Goal: Contribute content: Contribute content

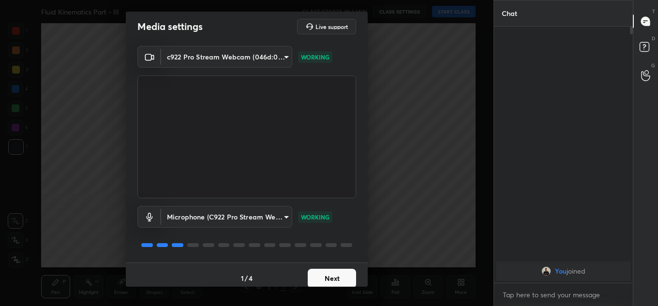
scroll to position [11, 0]
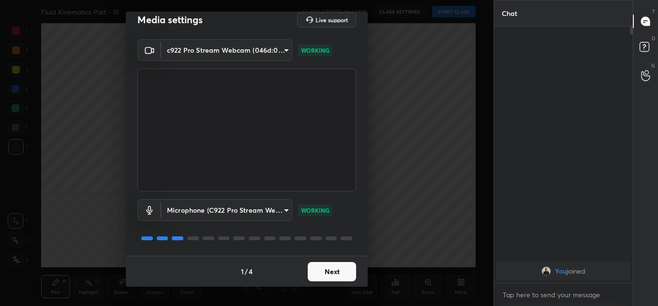
click at [318, 286] on div "1 / 4 Next" at bounding box center [247, 271] width 242 height 31
click at [320, 278] on button "Next" at bounding box center [332, 271] width 48 height 19
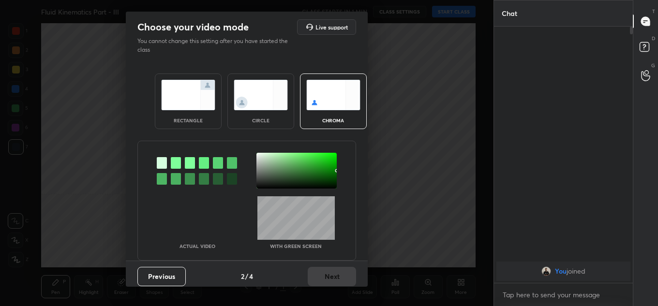
click at [197, 104] on img at bounding box center [188, 95] width 54 height 30
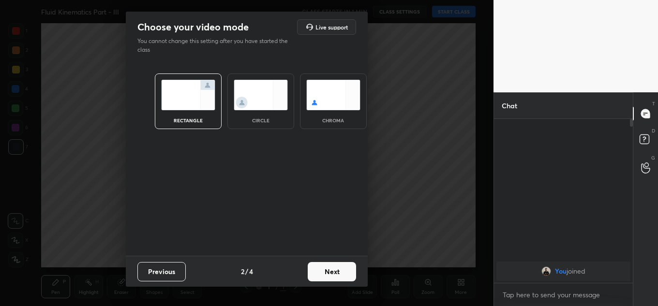
click at [324, 271] on button "Next" at bounding box center [332, 271] width 48 height 19
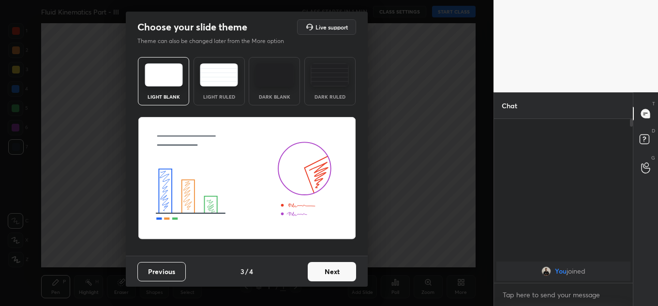
click at [324, 271] on button "Next" at bounding box center [332, 271] width 48 height 19
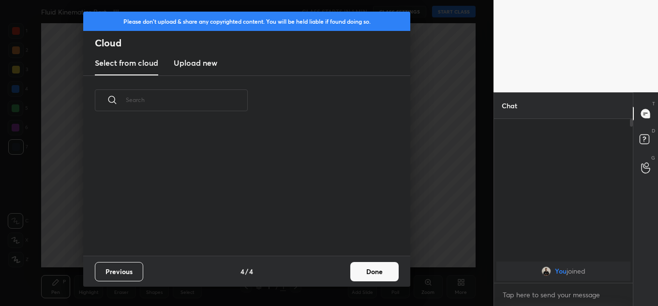
scroll to position [3, 5]
click at [352, 276] on button "Done" at bounding box center [374, 271] width 48 height 19
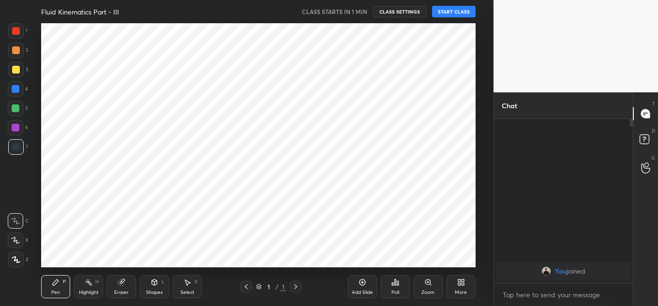
scroll to position [0, 0]
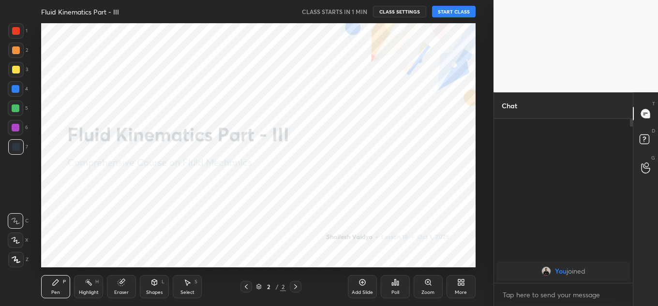
click at [439, 8] on button "START CLASS" at bounding box center [454, 12] width 44 height 12
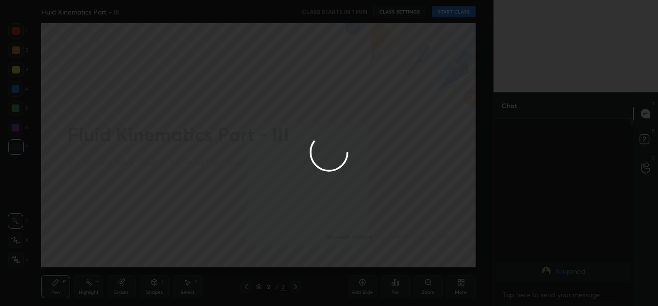
type textarea "x"
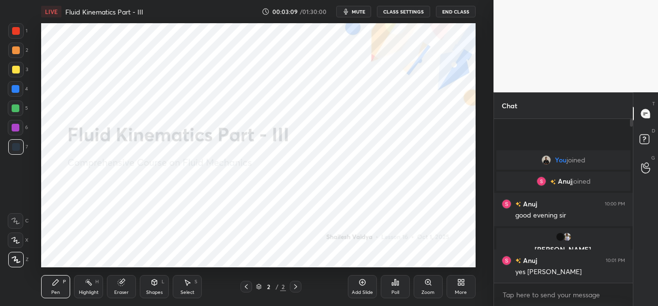
click at [462, 288] on div "More" at bounding box center [460, 286] width 29 height 23
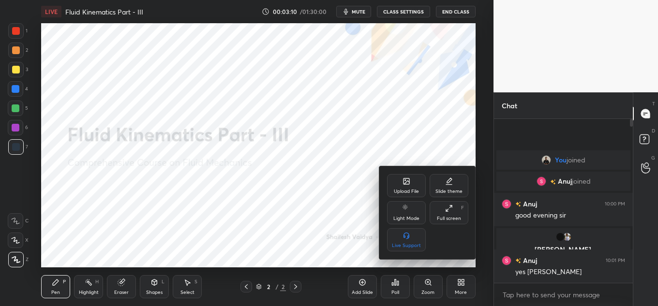
click at [401, 182] on div "Upload File" at bounding box center [406, 185] width 39 height 23
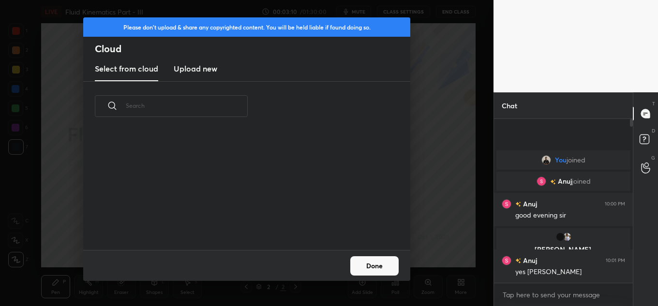
scroll to position [119, 310]
click at [197, 76] on new "Upload new" at bounding box center [196, 69] width 44 height 24
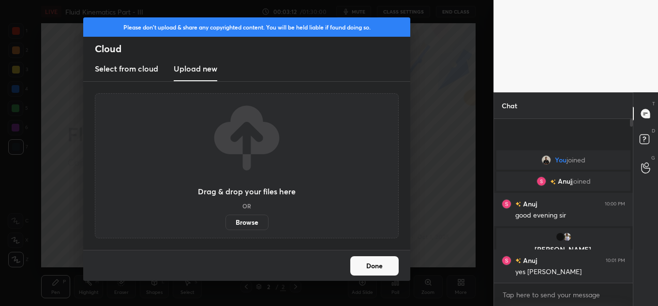
click at [232, 218] on label "Browse" at bounding box center [246, 222] width 43 height 15
click at [225, 218] on input "Browse" at bounding box center [225, 222] width 0 height 15
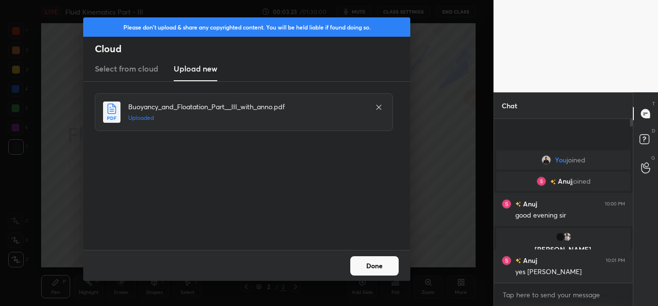
click at [373, 106] on div at bounding box center [379, 108] width 12 height 12
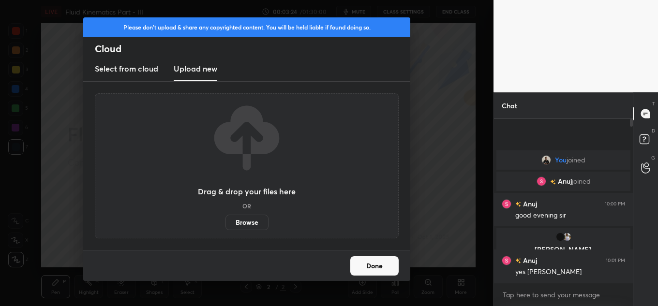
click at [242, 218] on label "Browse" at bounding box center [246, 222] width 43 height 15
click at [225, 218] on input "Browse" at bounding box center [225, 222] width 0 height 15
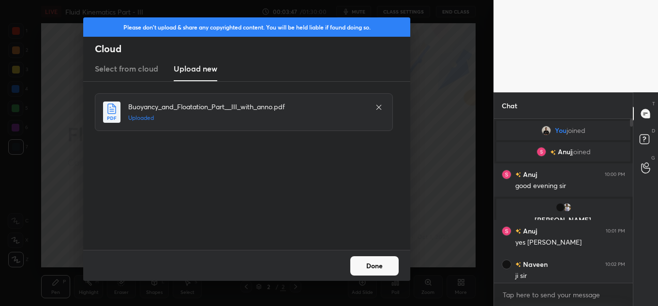
click at [366, 265] on button "Done" at bounding box center [374, 265] width 48 height 19
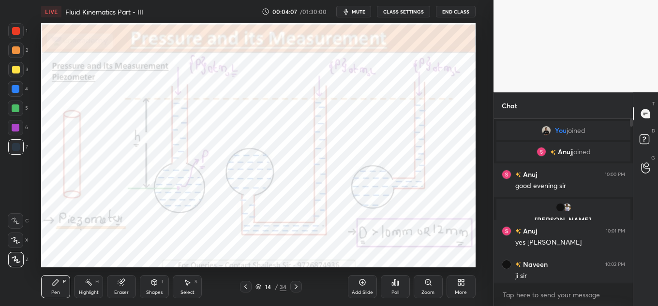
click at [93, 282] on div "Highlight H" at bounding box center [88, 286] width 29 height 23
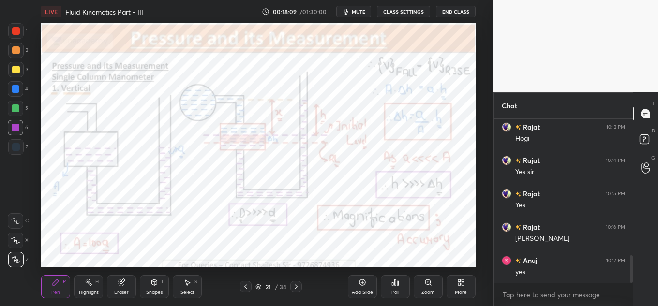
scroll to position [803, 0]
click at [362, 289] on div "Add Slide" at bounding box center [362, 286] width 29 height 23
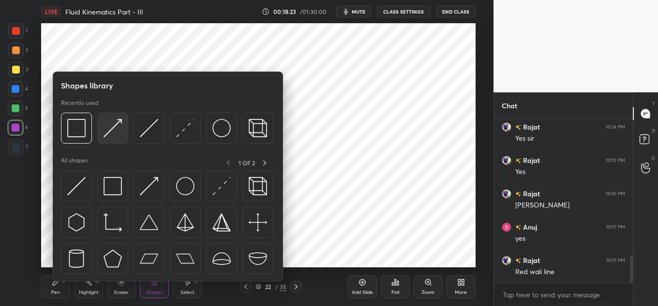
click at [123, 126] on div at bounding box center [112, 128] width 31 height 31
click at [72, 123] on img at bounding box center [76, 128] width 18 height 18
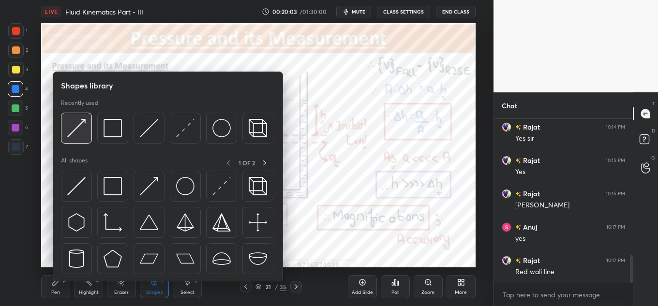
click at [81, 131] on img at bounding box center [76, 128] width 18 height 18
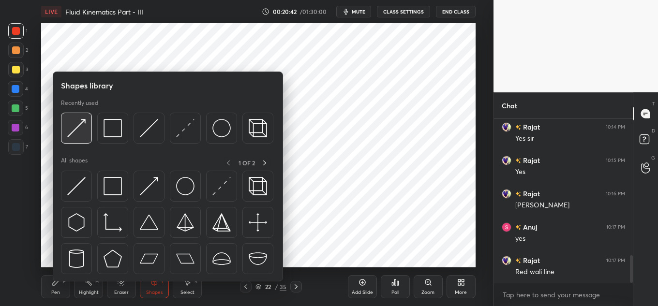
click at [78, 123] on img at bounding box center [76, 128] width 18 height 18
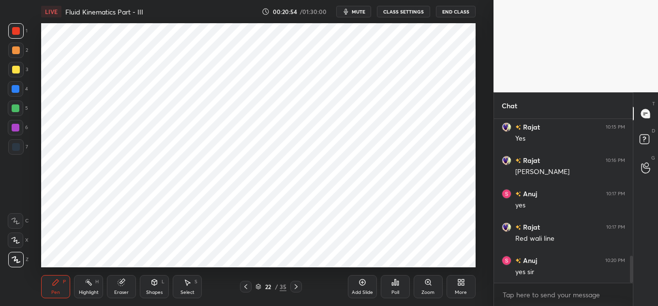
scroll to position [870, 0]
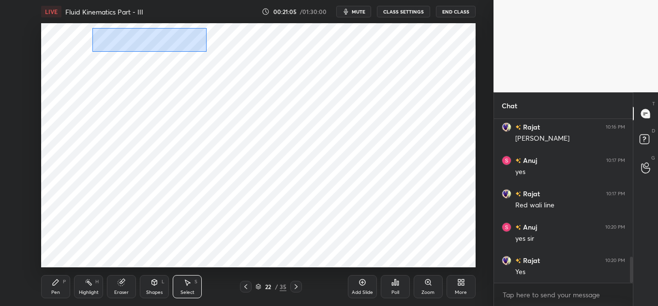
drag, startPoint x: 98, startPoint y: 30, endPoint x: 203, endPoint y: 49, distance: 106.6
click at [203, 52] on div "0 ° Undo Copy Duplicate Duplicate to new slide Delete" at bounding box center [258, 145] width 434 height 244
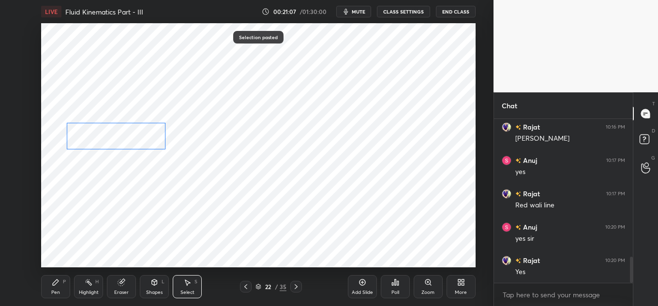
drag, startPoint x: 164, startPoint y: 88, endPoint x: 147, endPoint y: 131, distance: 46.7
click at [147, 131] on div "0 ° Undo Copy Paste here Duplicate Duplicate to new slide Delete" at bounding box center [258, 145] width 434 height 244
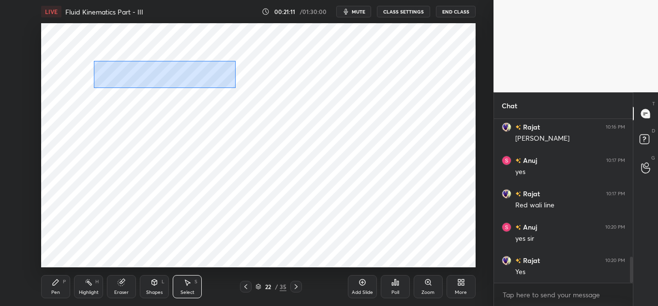
drag, startPoint x: 104, startPoint y: 71, endPoint x: 233, endPoint y: 85, distance: 129.8
click at [234, 88] on div "0 ° Undo Copy Paste here Duplicate Duplicate to new slide Delete" at bounding box center [258, 145] width 434 height 244
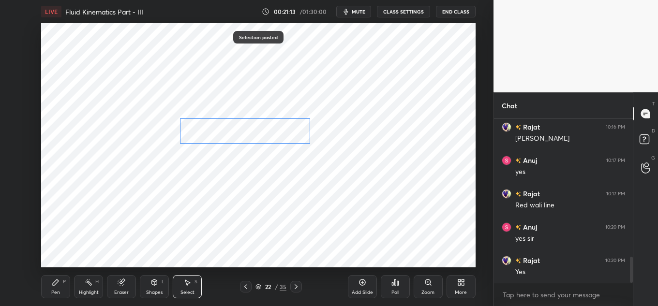
drag, startPoint x: 239, startPoint y: 103, endPoint x: 291, endPoint y: 130, distance: 58.6
click at [291, 130] on div "0 ° Undo Copy Paste here Duplicate Duplicate to new slide Delete" at bounding box center [258, 145] width 434 height 244
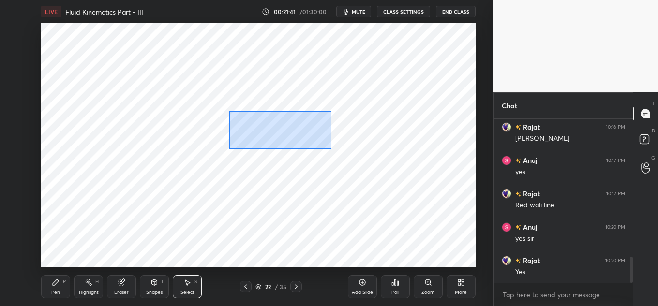
drag, startPoint x: 230, startPoint y: 112, endPoint x: 309, endPoint y: 141, distance: 85.1
click at [329, 148] on div "0 ° Undo Copy Paste here Duplicate Duplicate to new slide Delete" at bounding box center [258, 145] width 434 height 244
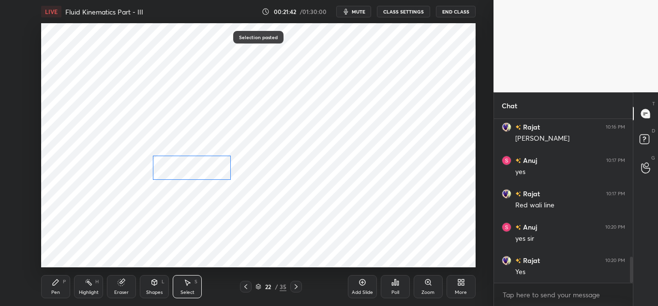
drag, startPoint x: 273, startPoint y: 150, endPoint x: 202, endPoint y: 165, distance: 73.1
click at [202, 165] on div "0 ° Undo Copy Paste here Duplicate Duplicate to new slide Delete" at bounding box center [258, 145] width 434 height 244
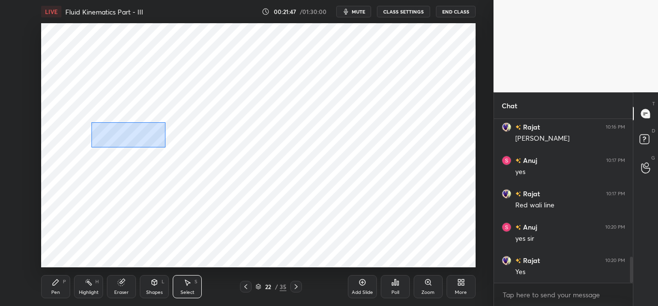
drag, startPoint x: 101, startPoint y: 133, endPoint x: 163, endPoint y: 144, distance: 63.8
click at [163, 147] on div "0 ° Undo Copy Paste here Duplicate Duplicate to new slide Delete" at bounding box center [258, 145] width 434 height 244
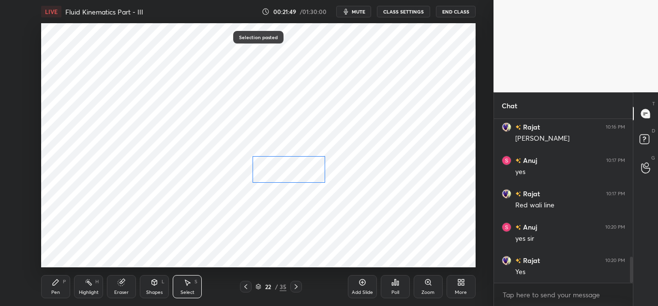
drag, startPoint x: 153, startPoint y: 143, endPoint x: 298, endPoint y: 163, distance: 146.9
click at [299, 165] on div "0 ° Undo Copy Paste here Duplicate Duplicate to new slide Delete" at bounding box center [258, 145] width 434 height 244
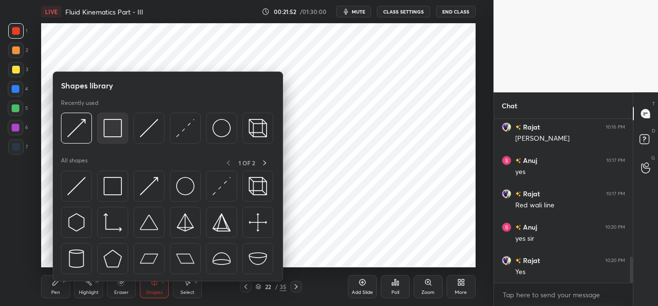
click at [104, 123] on img at bounding box center [112, 128] width 18 height 18
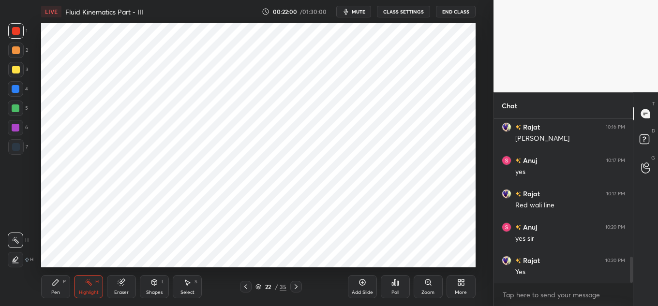
scroll to position [903, 0]
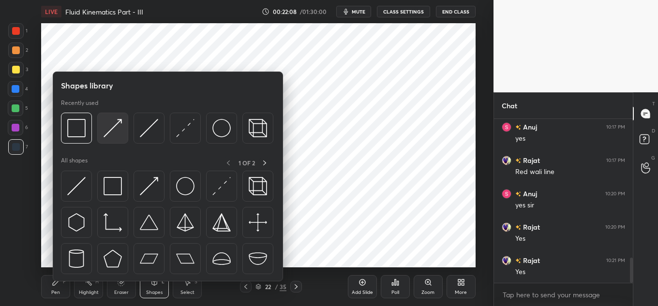
click at [122, 128] on div at bounding box center [112, 128] width 31 height 31
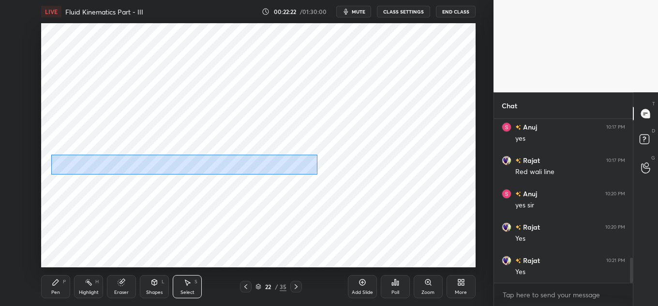
drag, startPoint x: 51, startPoint y: 155, endPoint x: 322, endPoint y: 175, distance: 272.0
click at [322, 175] on div "0 ° Undo Copy Paste here Duplicate Duplicate to new slide Delete" at bounding box center [258, 145] width 434 height 244
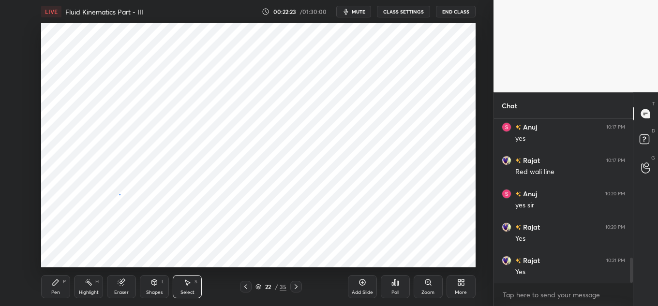
click at [119, 195] on div "0 ° Undo Copy Paste here Duplicate Duplicate to new slide Delete" at bounding box center [258, 145] width 434 height 244
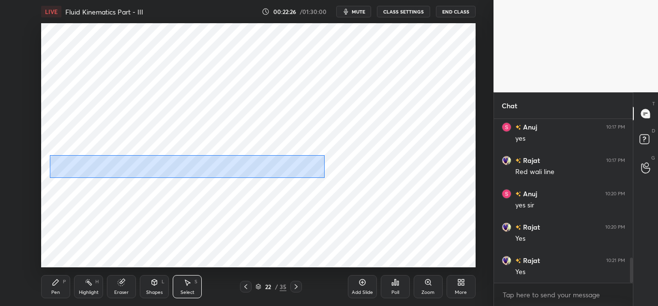
drag, startPoint x: 50, startPoint y: 155, endPoint x: 325, endPoint y: 179, distance: 276.1
click at [325, 179] on div "0 ° Undo Copy Paste here Duplicate Duplicate to new slide Delete" at bounding box center [258, 145] width 434 height 244
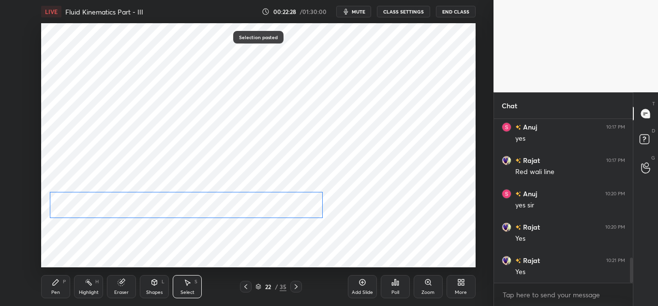
drag, startPoint x: 297, startPoint y: 190, endPoint x: 291, endPoint y: 205, distance: 16.7
click at [291, 205] on div "0 ° Undo Copy Paste here Duplicate Duplicate to new slide Delete" at bounding box center [258, 145] width 434 height 244
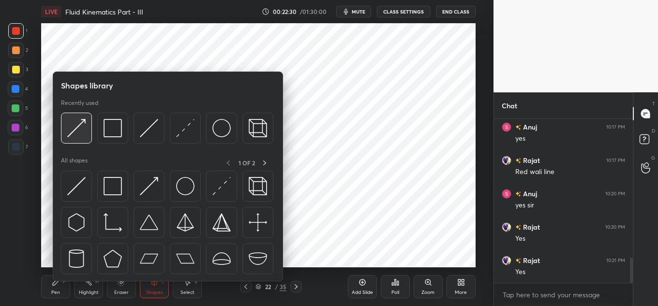
click at [71, 134] on img at bounding box center [76, 128] width 18 height 18
click at [113, 126] on img at bounding box center [112, 128] width 18 height 18
click at [117, 127] on img at bounding box center [112, 128] width 18 height 18
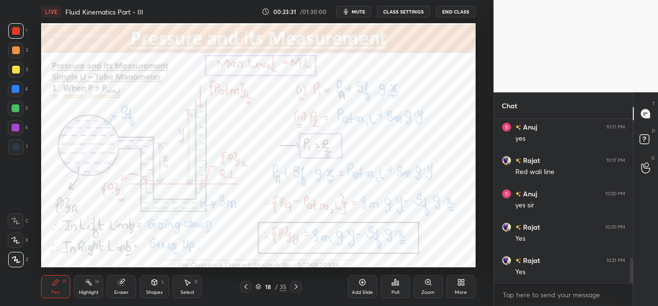
click at [366, 16] on button "mute" at bounding box center [353, 12] width 35 height 12
click at [357, 14] on span "unmute" at bounding box center [357, 11] width 21 height 7
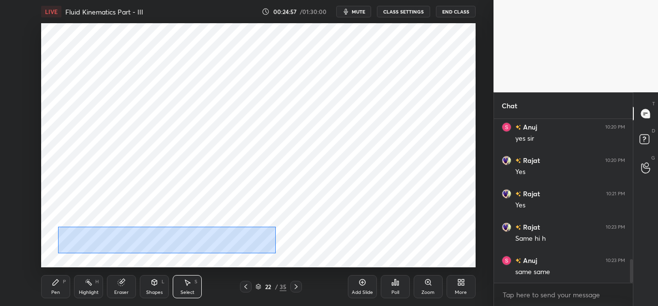
drag, startPoint x: 60, startPoint y: 227, endPoint x: 288, endPoint y: 249, distance: 229.3
click at [288, 251] on div "0 ° Undo Copy Paste here Duplicate Duplicate to new slide Delete" at bounding box center [258, 145] width 434 height 244
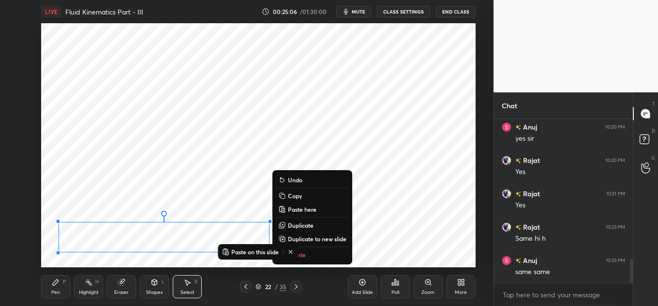
click at [368, 286] on div "Add Slide" at bounding box center [362, 286] width 29 height 23
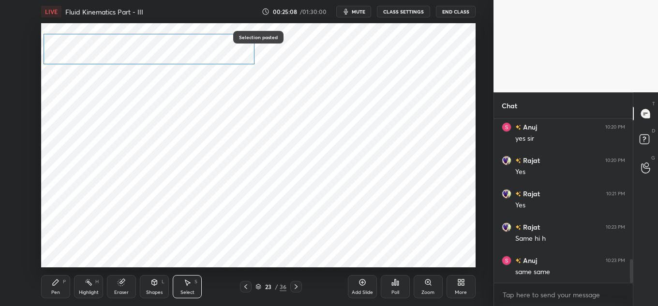
drag, startPoint x: 167, startPoint y: 234, endPoint x: 154, endPoint y: 52, distance: 182.7
click at [153, 52] on div "0 ° Undo Copy Paste here Duplicate Duplicate to new slide Delete" at bounding box center [258, 145] width 434 height 244
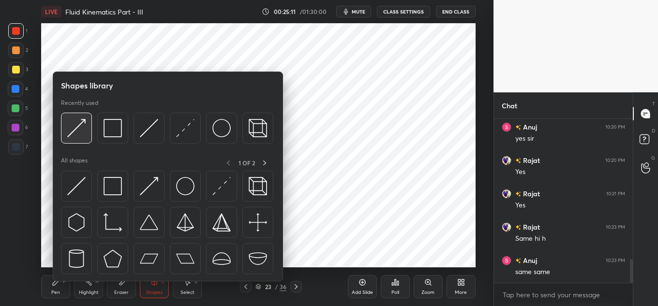
click at [89, 126] on div at bounding box center [76, 128] width 31 height 31
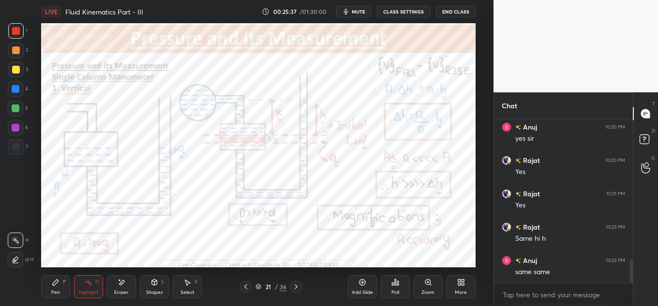
scroll to position [1003, 0]
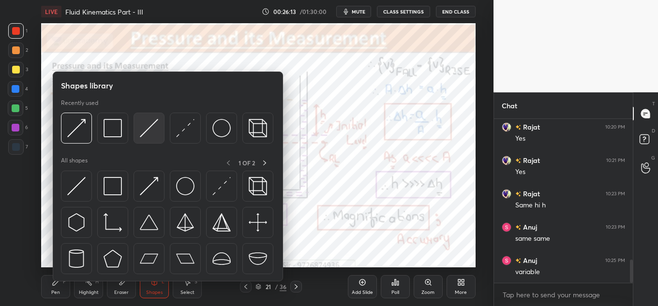
click at [141, 125] on img at bounding box center [149, 128] width 18 height 18
click at [113, 128] on img at bounding box center [112, 128] width 18 height 18
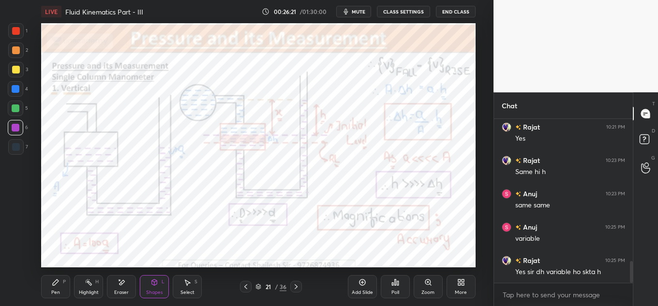
scroll to position [1070, 0]
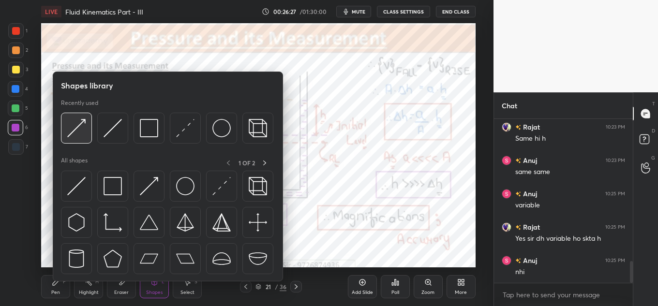
click at [78, 126] on img at bounding box center [76, 128] width 18 height 18
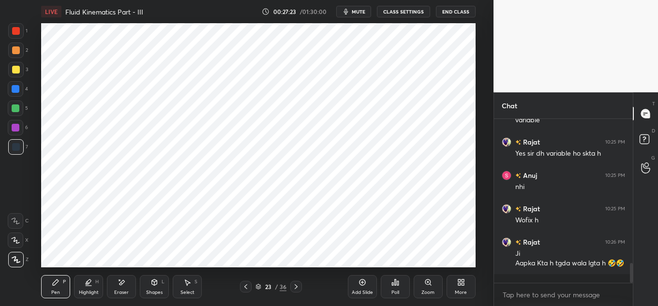
scroll to position [1188, 0]
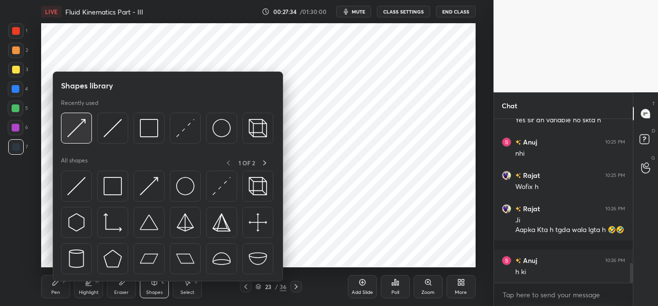
click at [81, 125] on img at bounding box center [76, 128] width 18 height 18
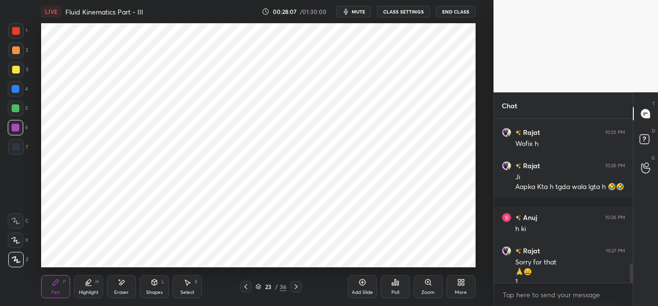
scroll to position [1241, 0]
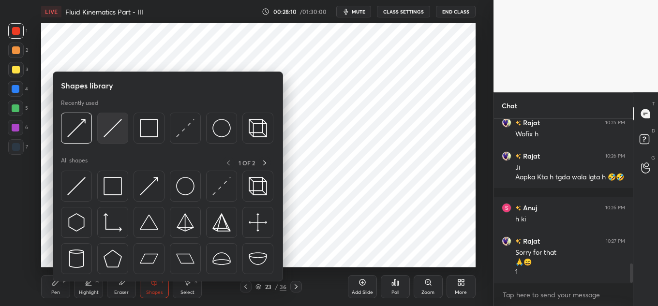
click at [100, 124] on div at bounding box center [112, 128] width 31 height 31
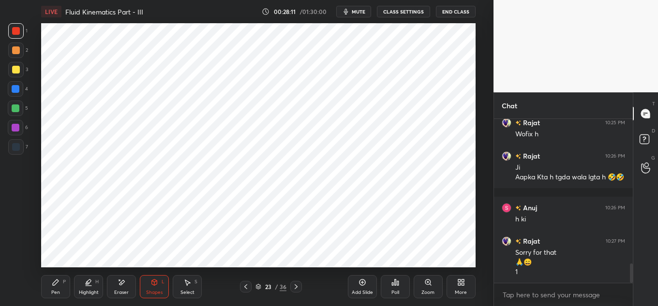
click at [153, 284] on icon at bounding box center [154, 282] width 5 height 6
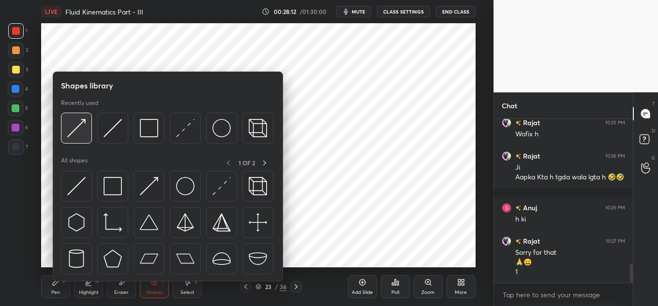
click at [66, 130] on div at bounding box center [76, 128] width 31 height 31
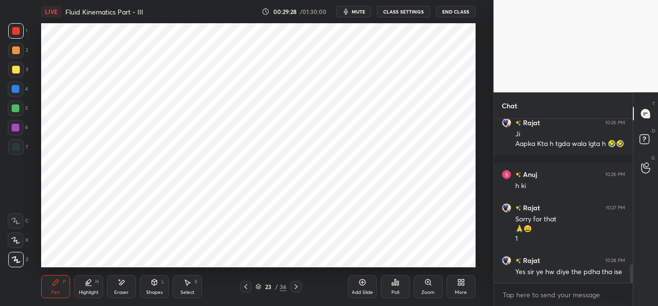
scroll to position [1308, 0]
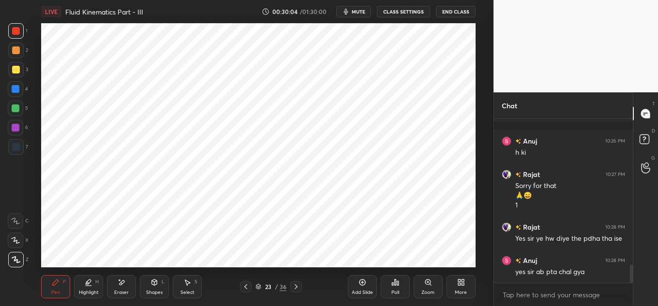
click at [361, 287] on div "Add Slide" at bounding box center [362, 286] width 29 height 23
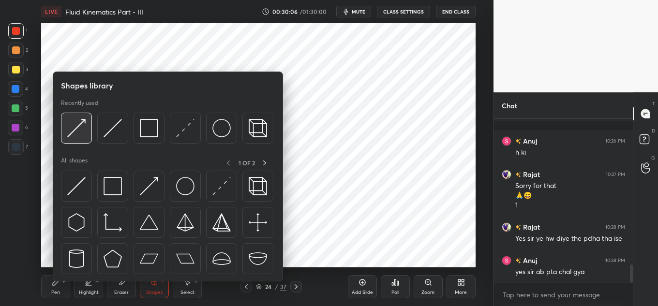
click at [86, 120] on div at bounding box center [76, 128] width 31 height 31
click at [103, 133] on div at bounding box center [112, 128] width 31 height 31
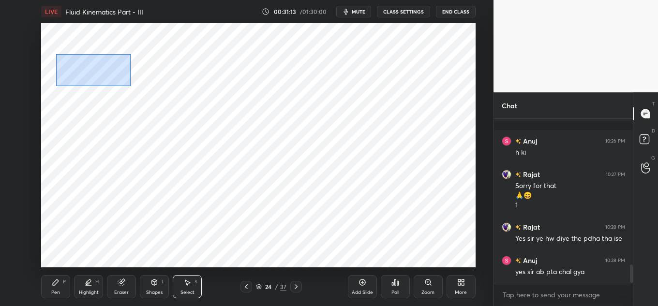
drag, startPoint x: 56, startPoint y: 54, endPoint x: 151, endPoint y: 88, distance: 101.2
click at [151, 88] on div "0 ° Undo Copy Paste here Duplicate Duplicate to new slide Delete" at bounding box center [258, 145] width 434 height 244
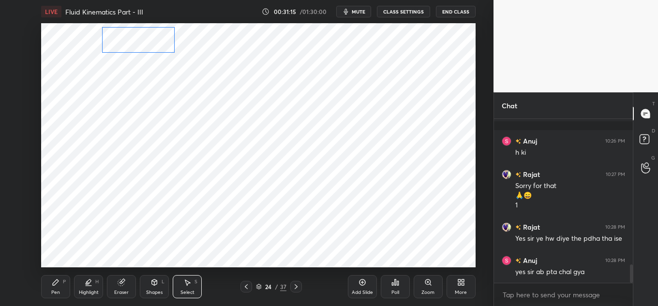
drag, startPoint x: 118, startPoint y: 67, endPoint x: 159, endPoint y: 44, distance: 46.8
click at [159, 44] on div "0 ° Undo Copy Paste here Duplicate Duplicate to new slide Delete" at bounding box center [258, 145] width 434 height 244
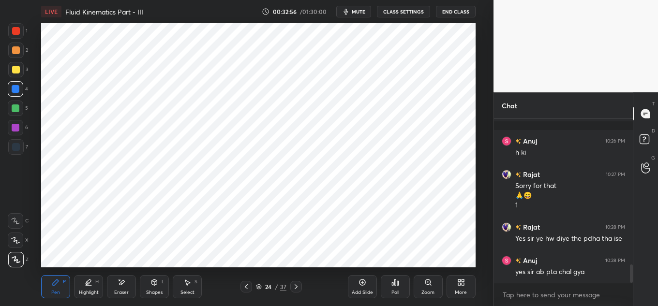
scroll to position [1341, 0]
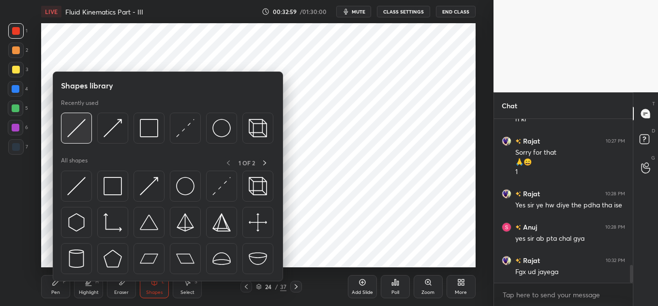
click at [76, 133] on img at bounding box center [76, 128] width 18 height 18
click at [152, 121] on img at bounding box center [149, 128] width 18 height 18
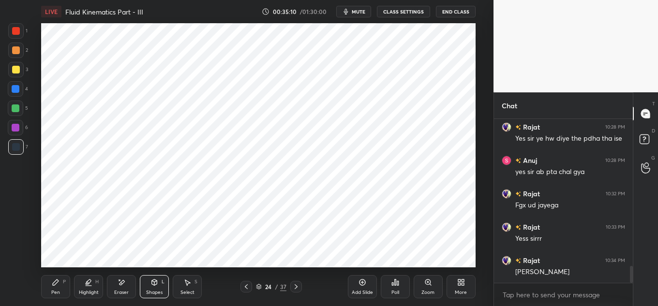
scroll to position [1441, 0]
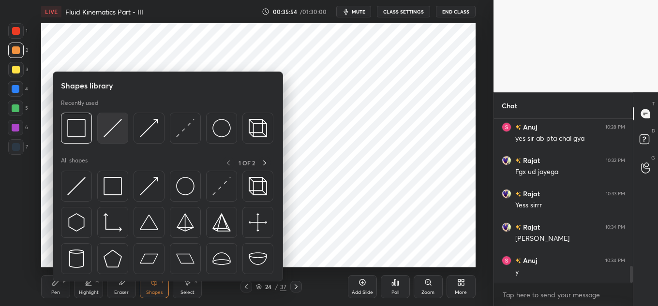
click at [105, 120] on img at bounding box center [112, 128] width 18 height 18
click at [78, 128] on img at bounding box center [76, 128] width 18 height 18
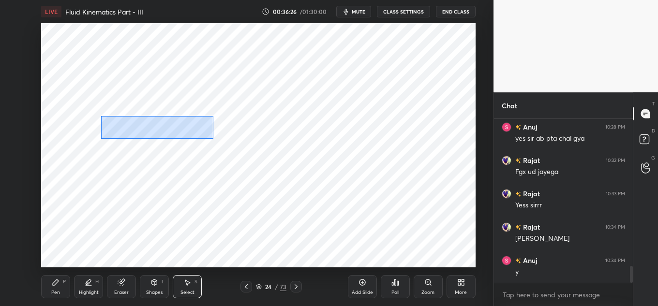
drag, startPoint x: 104, startPoint y: 117, endPoint x: 213, endPoint y: 137, distance: 110.5
click at [213, 137] on div "0 ° Undo Copy Paste here Duplicate Duplicate to new slide Delete" at bounding box center [258, 145] width 434 height 244
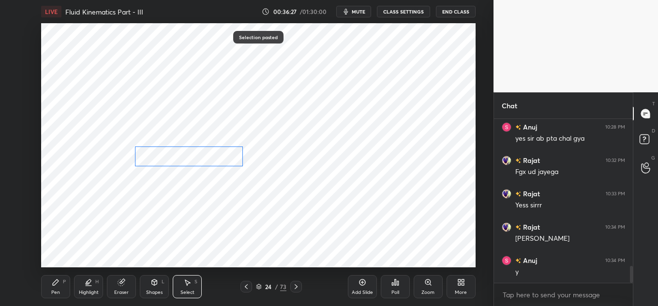
drag, startPoint x: 199, startPoint y: 143, endPoint x: 224, endPoint y: 159, distance: 29.8
click at [224, 159] on div "0 ° Undo Copy Paste here Duplicate Duplicate to new slide Delete" at bounding box center [258, 145] width 434 height 244
drag, startPoint x: 212, startPoint y: 198, endPoint x: 212, endPoint y: 191, distance: 6.8
click at [213, 198] on div "0 ° Undo Copy Paste here Duplicate Duplicate to new slide Delete" at bounding box center [258, 145] width 434 height 244
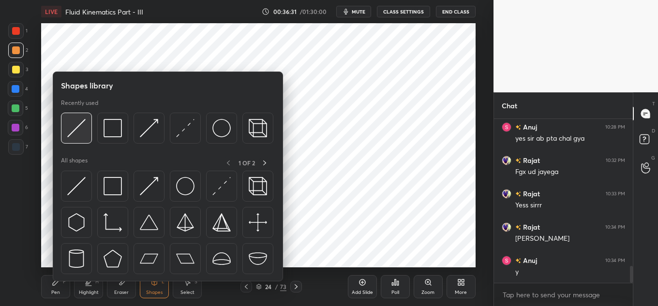
click at [78, 129] on img at bounding box center [76, 128] width 18 height 18
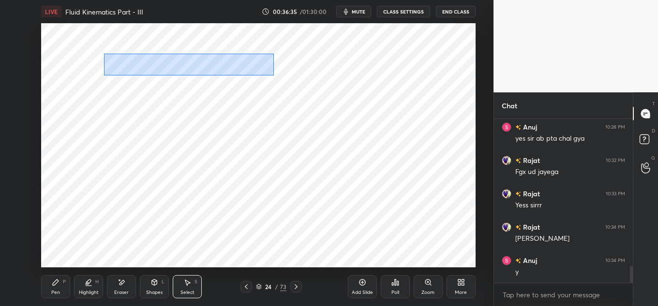
drag, startPoint x: 104, startPoint y: 54, endPoint x: 271, endPoint y: 70, distance: 167.6
click at [273, 75] on div "0 ° Undo Copy Paste here Duplicate Duplicate to new slide Delete" at bounding box center [258, 145] width 434 height 244
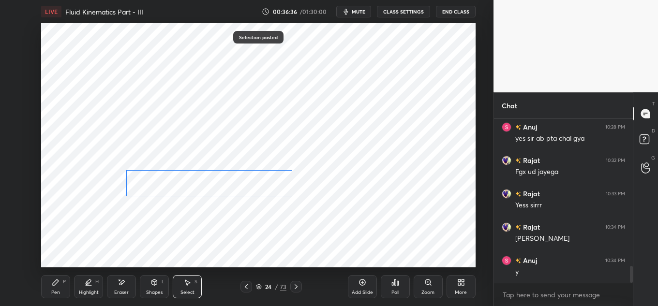
drag, startPoint x: 244, startPoint y: 72, endPoint x: 255, endPoint y: 176, distance: 105.5
click at [255, 178] on div "0 ° Undo Copy Paste here Duplicate Duplicate to new slide Delete" at bounding box center [258, 145] width 434 height 244
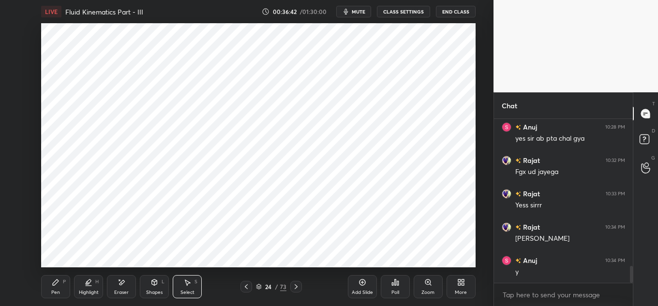
click at [42, 153] on div "0 ° Undo Copy Paste here Duplicate Duplicate to new slide Delete" at bounding box center [258, 145] width 434 height 244
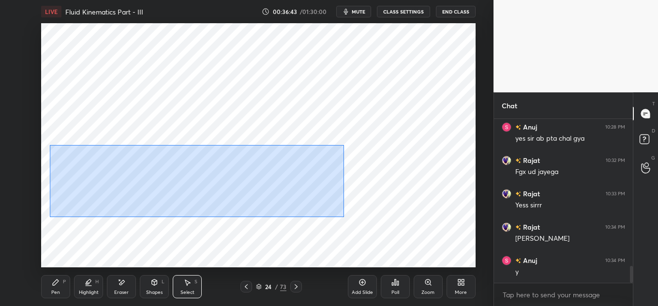
drag, startPoint x: 78, startPoint y: 175, endPoint x: 363, endPoint y: 195, distance: 285.5
click at [369, 199] on div "0 ° Undo Copy Paste here Duplicate Duplicate to new slide Delete" at bounding box center [258, 145] width 434 height 244
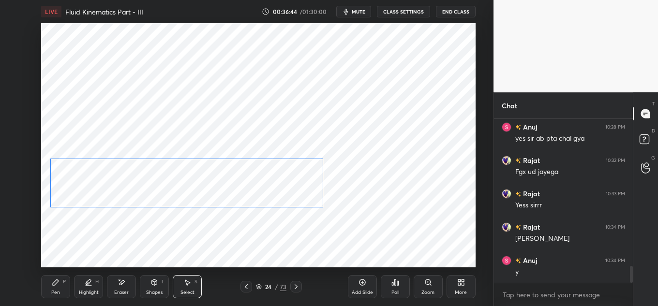
drag, startPoint x: 243, startPoint y: 171, endPoint x: 241, endPoint y: 183, distance: 12.2
click at [241, 183] on div "0 ° Undo Copy Paste here Duplicate Duplicate to new slide Delete" at bounding box center [258, 145] width 434 height 244
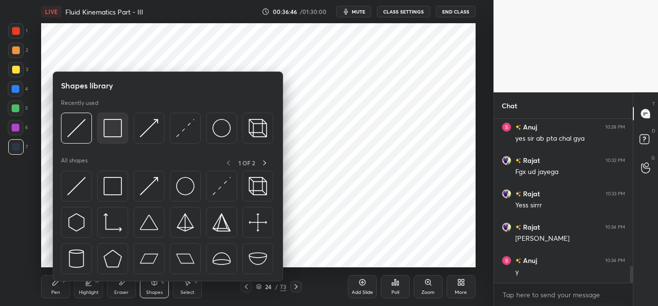
click at [113, 131] on img at bounding box center [112, 128] width 18 height 18
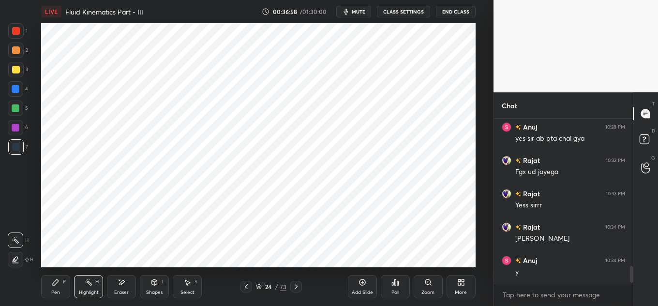
click at [366, 284] on div "Add Slide" at bounding box center [362, 286] width 29 height 23
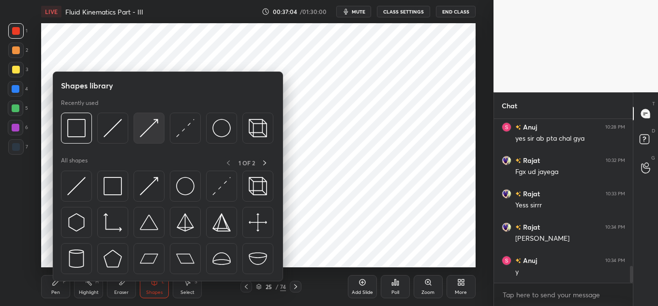
click at [136, 115] on div at bounding box center [148, 128] width 31 height 31
click at [145, 121] on img at bounding box center [149, 128] width 18 height 18
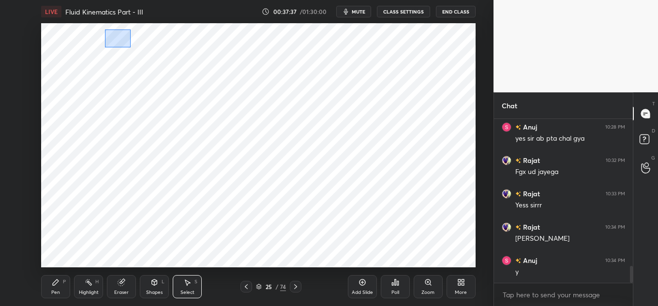
drag, startPoint x: 118, startPoint y: 46, endPoint x: 131, endPoint y: 45, distance: 13.1
click at [131, 45] on div "0 ° Undo Copy Paste here Duplicate Duplicate to new slide Delete" at bounding box center [258, 145] width 434 height 244
click at [127, 43] on div "0 ° Undo Copy Paste here Duplicate Duplicate to new slide Delete" at bounding box center [258, 145] width 434 height 244
click at [128, 42] on div "0 ° Undo Copy Paste here Duplicate Duplicate to new slide Delete" at bounding box center [258, 145] width 434 height 244
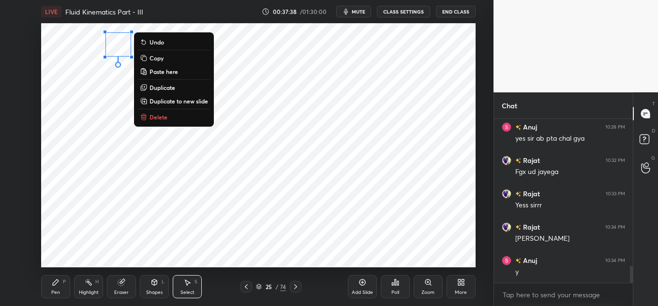
click at [126, 74] on div "0 ° Undo Copy Paste here Duplicate Duplicate to new slide Delete" at bounding box center [258, 145] width 434 height 244
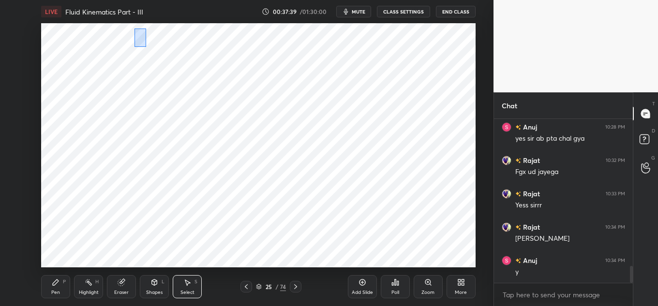
drag, startPoint x: 136, startPoint y: 39, endPoint x: 145, endPoint y: 43, distance: 9.5
click at [147, 45] on div "0 ° Undo Copy Paste here Duplicate Duplicate to new slide Delete" at bounding box center [258, 145] width 434 height 244
drag, startPoint x: 143, startPoint y: 40, endPoint x: 144, endPoint y: 45, distance: 5.0
click at [144, 45] on div "0 ° Undo Copy Paste here Duplicate Duplicate to new slide Delete" at bounding box center [258, 145] width 434 height 244
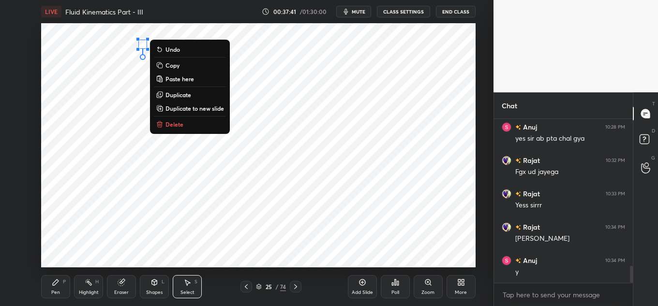
click at [140, 69] on div "0 ° Undo Copy Paste here Duplicate Duplicate to new slide Delete" at bounding box center [258, 145] width 434 height 244
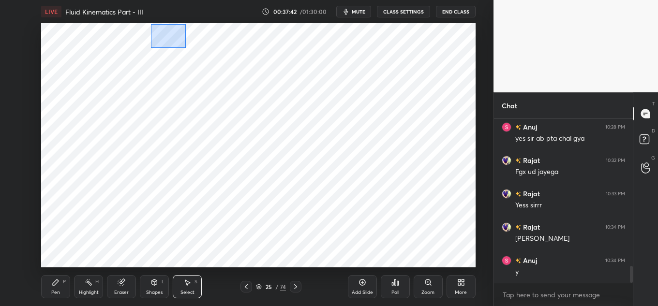
drag, startPoint x: 151, startPoint y: 24, endPoint x: 185, endPoint y: 47, distance: 41.2
click at [185, 47] on div "0 ° Undo Copy Paste here Duplicate Duplicate to new slide Delete" at bounding box center [258, 145] width 434 height 244
drag, startPoint x: 170, startPoint y: 38, endPoint x: 174, endPoint y: 42, distance: 5.8
click at [174, 42] on div "0 ° Undo Copy Paste here Duplicate Duplicate to new slide Delete" at bounding box center [258, 145] width 434 height 244
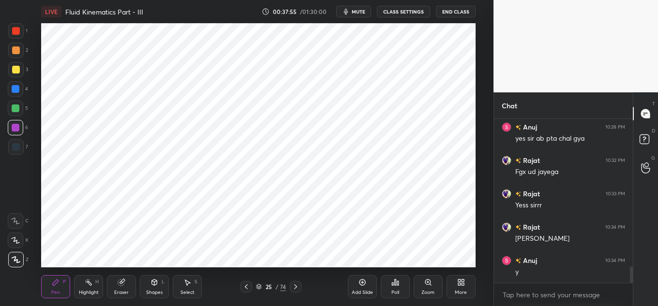
scroll to position [1475, 0]
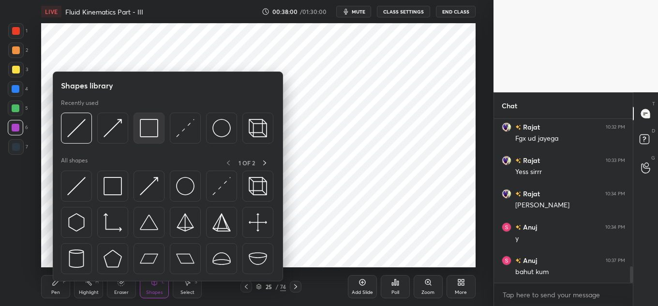
click at [150, 135] on img at bounding box center [149, 128] width 18 height 18
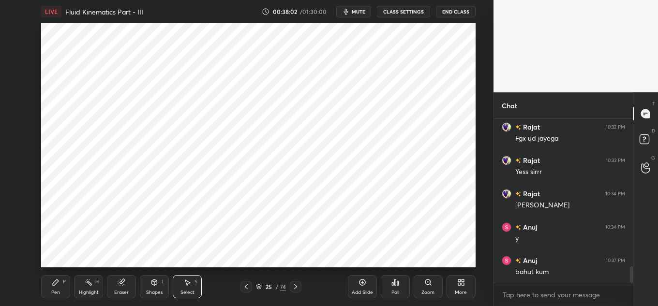
drag, startPoint x: 213, startPoint y: 32, endPoint x: 311, endPoint y: 63, distance: 102.8
click at [311, 63] on div "0 ° Undo Copy Paste here Duplicate Duplicate to new slide Delete" at bounding box center [258, 145] width 434 height 244
drag, startPoint x: 286, startPoint y: 44, endPoint x: 293, endPoint y: 55, distance: 11.9
click at [270, 44] on div "0 ° Undo Copy Paste here Duplicate Duplicate to new slide Delete" at bounding box center [258, 145] width 434 height 244
drag, startPoint x: 292, startPoint y: 58, endPoint x: 272, endPoint y: 49, distance: 21.0
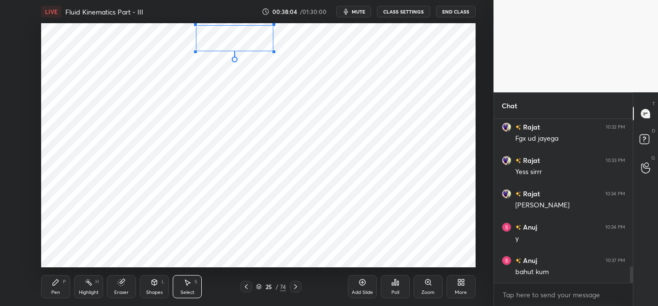
click at [273, 50] on div at bounding box center [274, 52] width 4 height 4
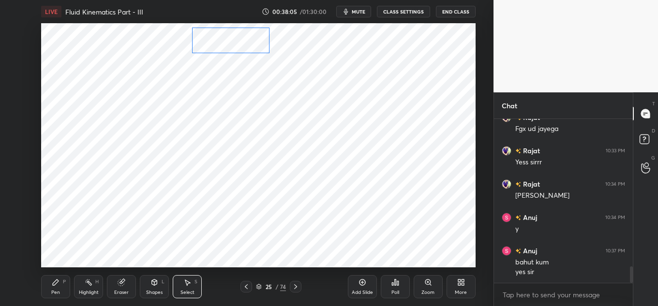
click at [255, 45] on div "0 ° Undo Copy Paste here Duplicate Duplicate to new slide Delete" at bounding box center [258, 145] width 434 height 244
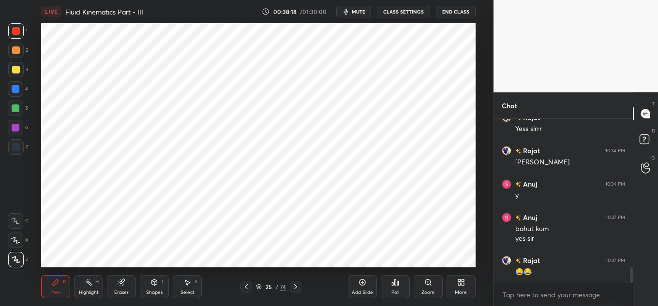
scroll to position [1551, 0]
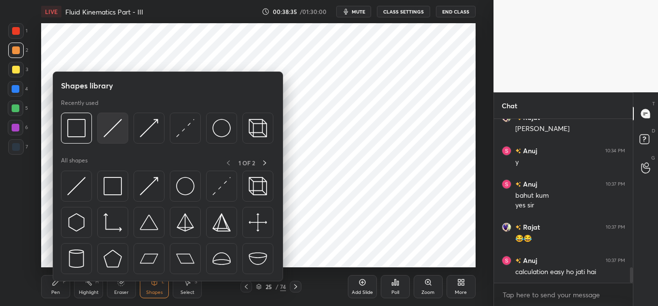
click at [114, 137] on img at bounding box center [112, 128] width 18 height 18
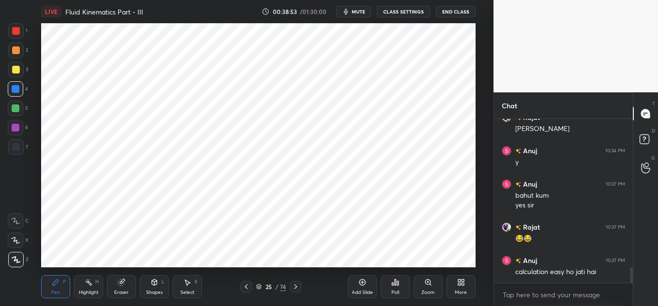
scroll to position [1584, 0]
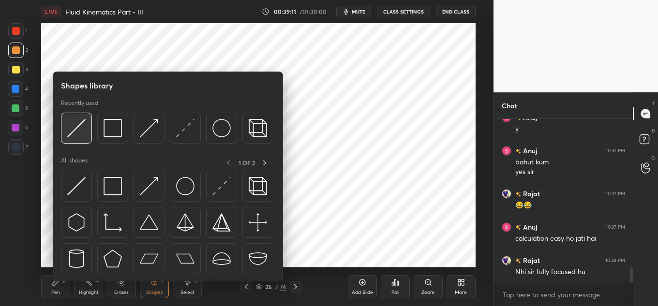
click at [67, 135] on img at bounding box center [76, 128] width 18 height 18
click at [117, 129] on img at bounding box center [112, 128] width 18 height 18
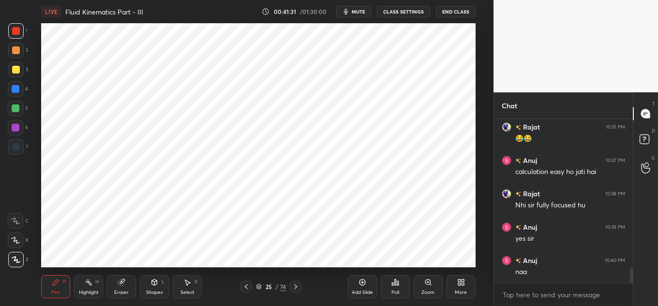
scroll to position [1685, 0]
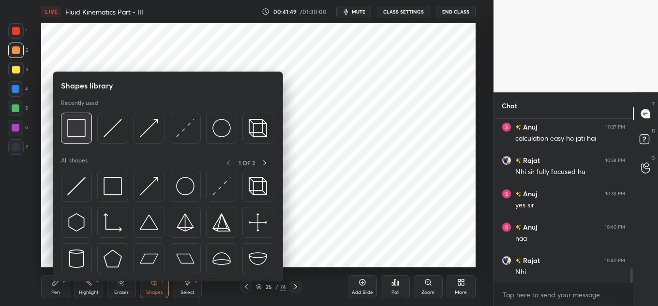
click at [90, 136] on div at bounding box center [167, 131] width 212 height 36
click at [117, 126] on img at bounding box center [112, 128] width 18 height 18
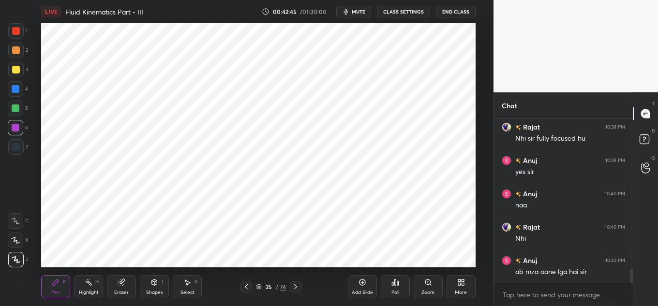
scroll to position [1751, 0]
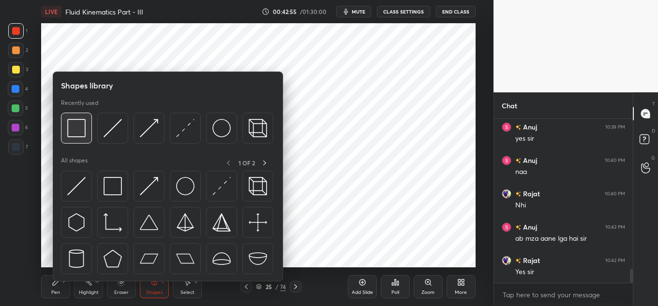
click at [78, 121] on img at bounding box center [76, 128] width 18 height 18
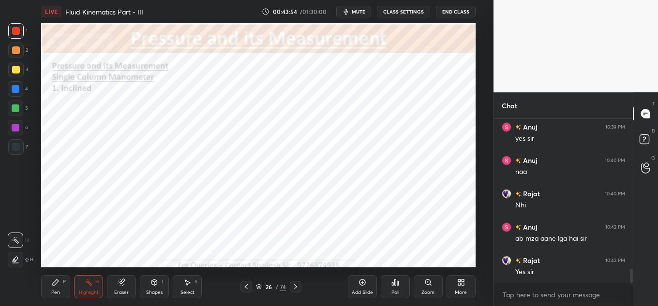
scroll to position [1785, 0]
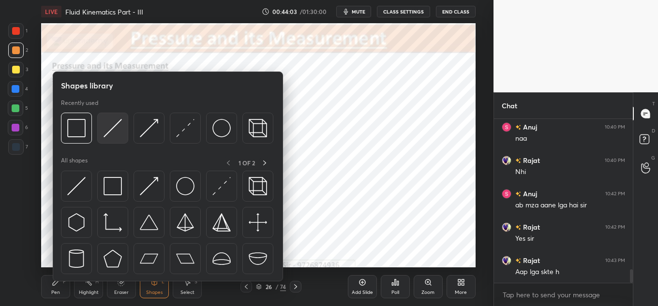
click at [100, 129] on div at bounding box center [112, 128] width 31 height 31
click at [101, 126] on div at bounding box center [112, 128] width 31 height 31
click at [83, 128] on img at bounding box center [76, 128] width 18 height 18
click at [111, 125] on img at bounding box center [112, 128] width 18 height 18
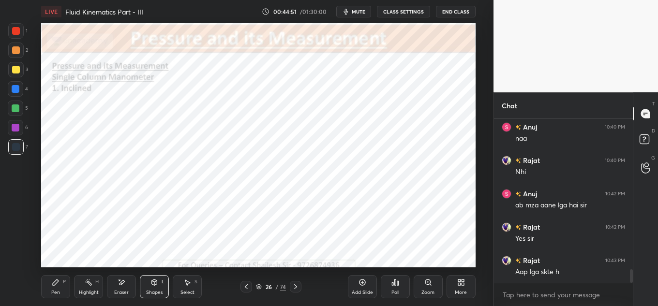
scroll to position [1818, 0]
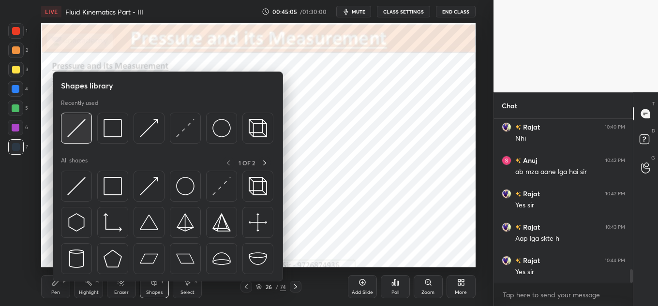
click at [75, 130] on img at bounding box center [76, 128] width 18 height 18
click at [195, 129] on div at bounding box center [185, 128] width 31 height 31
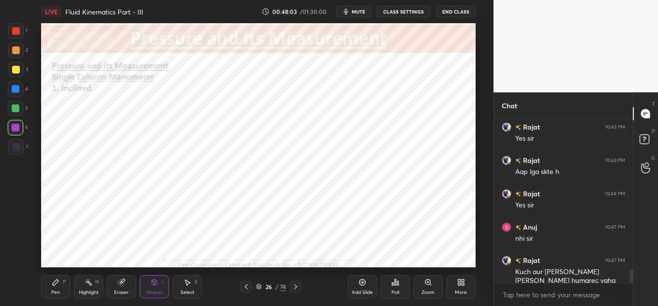
scroll to position [1894, 0]
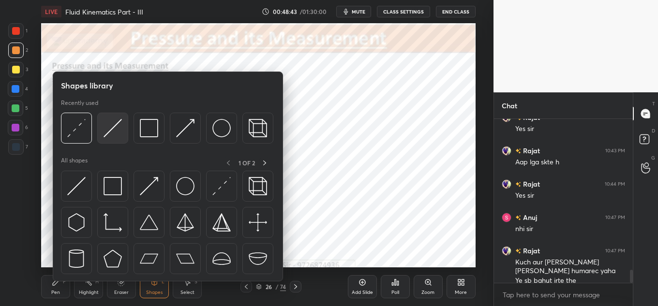
click at [100, 130] on div at bounding box center [112, 128] width 31 height 31
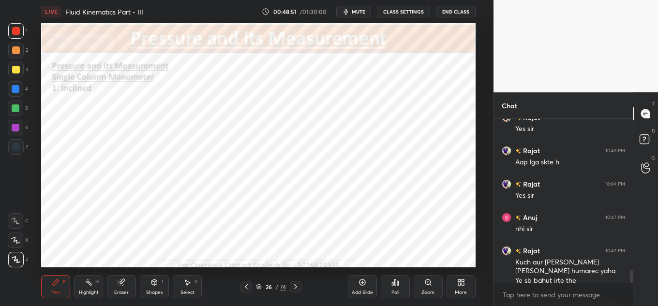
click at [154, 281] on icon at bounding box center [154, 282] width 8 height 8
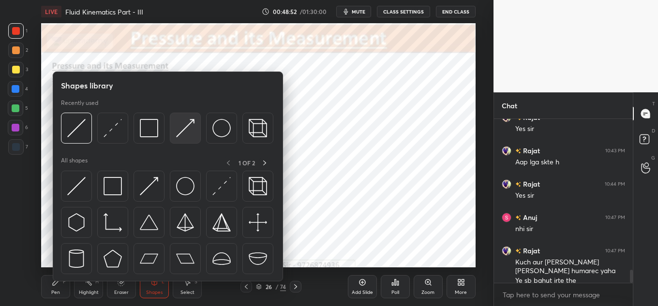
click at [178, 129] on img at bounding box center [185, 128] width 18 height 18
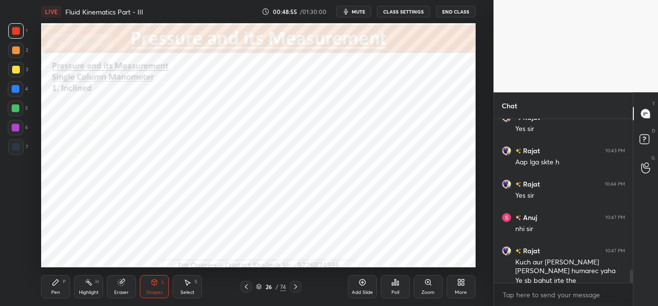
scroll to position [1928, 0]
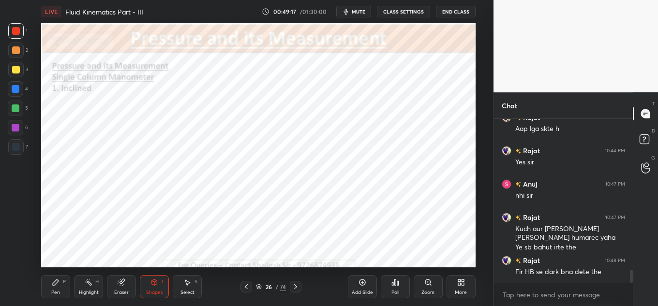
click at [151, 288] on div "Shapes L" at bounding box center [154, 286] width 29 height 23
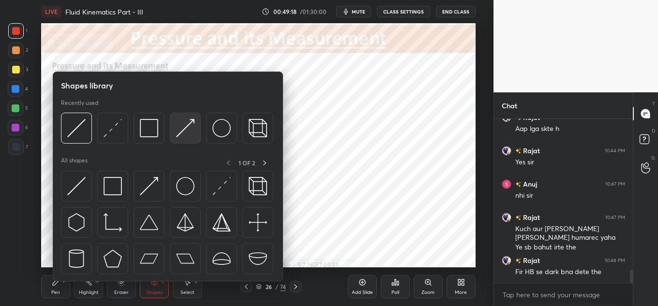
click at [175, 121] on div at bounding box center [185, 128] width 31 height 31
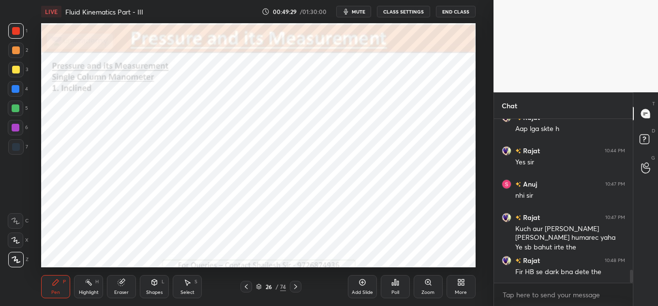
scroll to position [1961, 0]
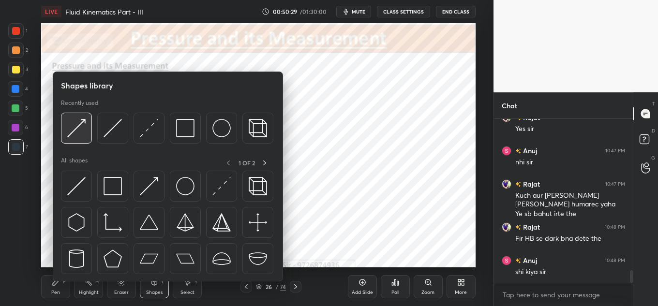
click at [77, 126] on img at bounding box center [76, 128] width 18 height 18
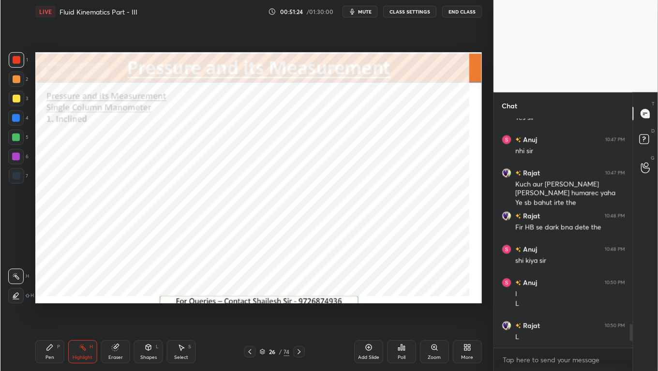
scroll to position [1972, 0]
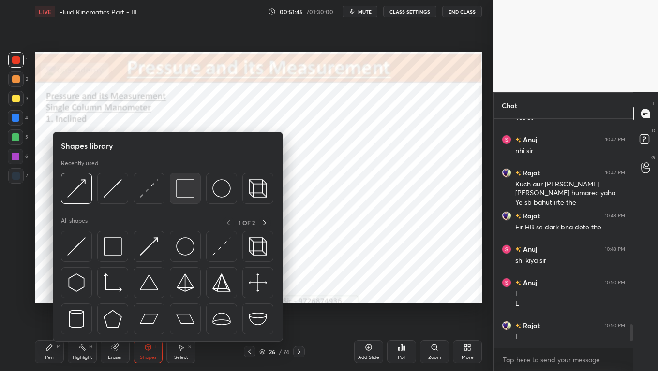
click at [190, 181] on img at bounding box center [185, 188] width 18 height 18
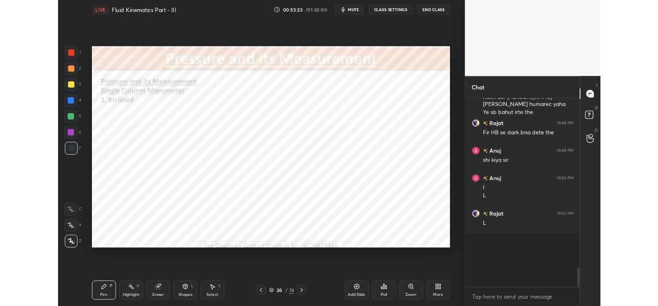
scroll to position [161, 136]
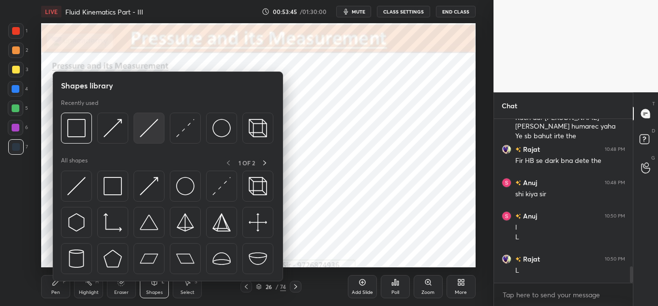
click at [151, 129] on img at bounding box center [149, 128] width 18 height 18
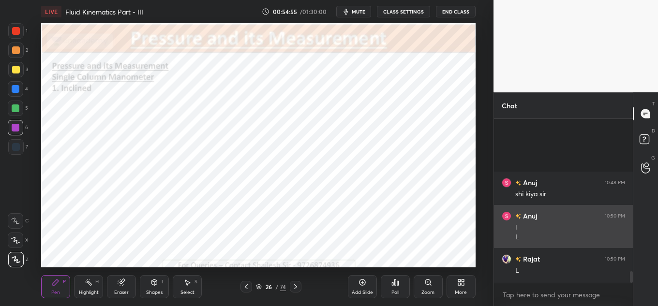
scroll to position [2138, 0]
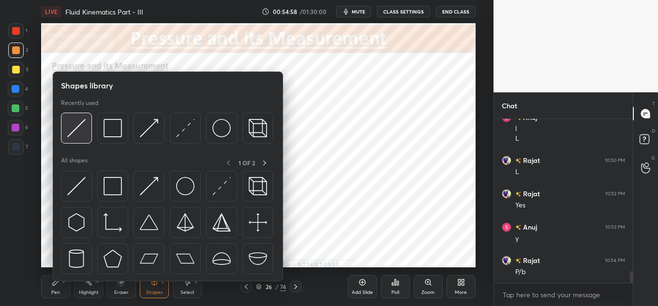
click at [84, 120] on img at bounding box center [76, 128] width 18 height 18
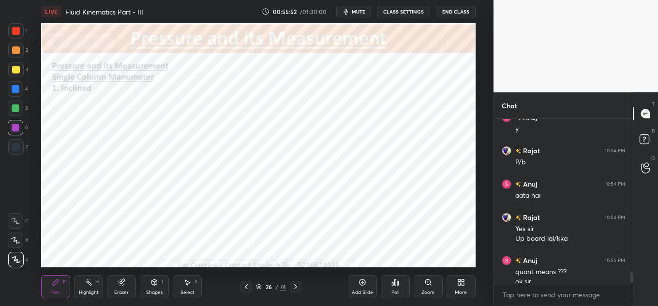
scroll to position [2257, 0]
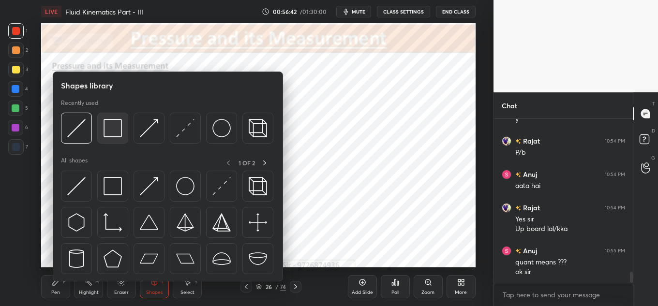
click at [126, 117] on div at bounding box center [112, 128] width 31 height 31
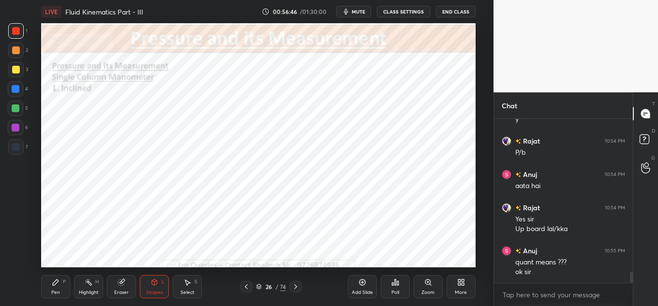
click at [90, 288] on div "Highlight H" at bounding box center [88, 286] width 29 height 23
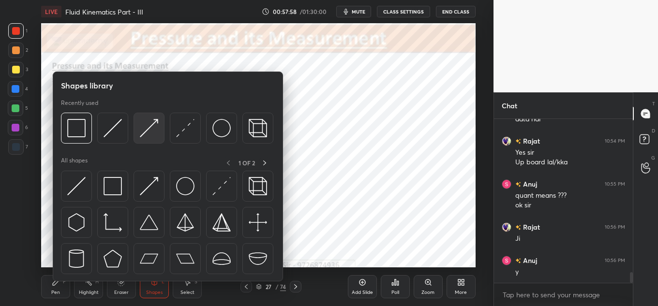
click at [149, 129] on img at bounding box center [149, 128] width 18 height 18
click at [107, 127] on img at bounding box center [112, 128] width 18 height 18
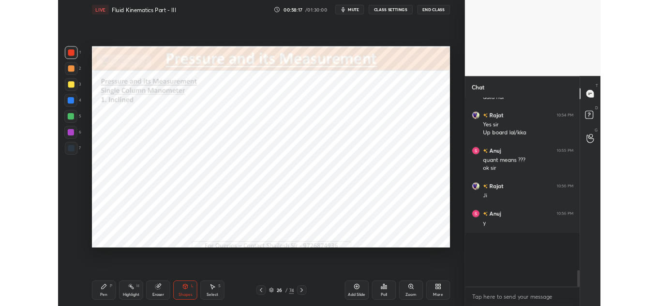
scroll to position [48106, 47895]
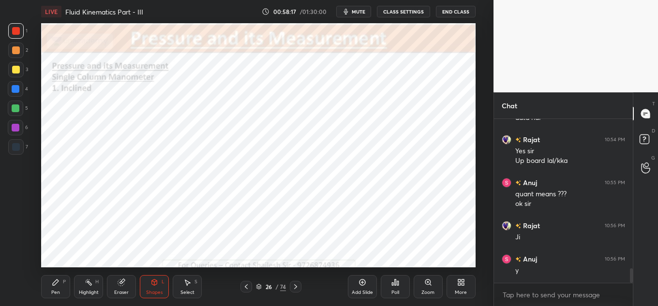
type textarea "x"
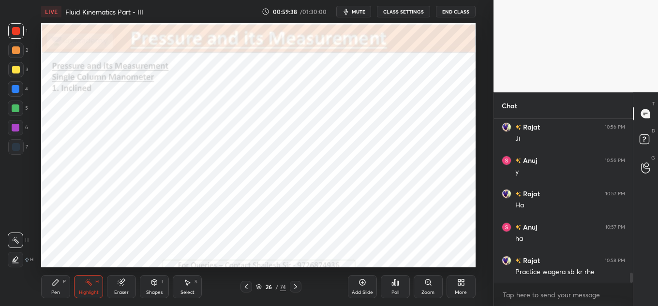
click at [471, 289] on div "More" at bounding box center [460, 286] width 29 height 23
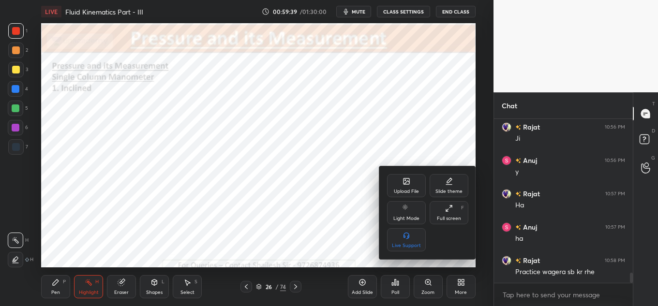
click at [397, 187] on div "Upload File" at bounding box center [406, 185] width 39 height 23
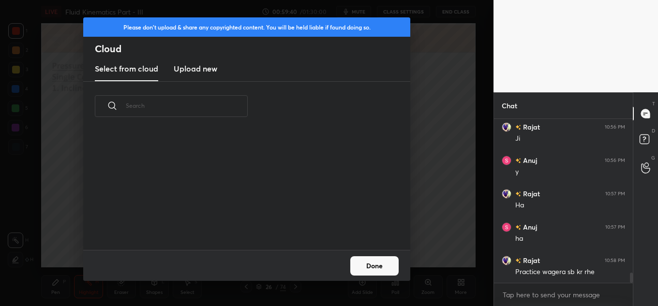
scroll to position [119, 310]
click at [372, 270] on button "Done" at bounding box center [374, 265] width 48 height 19
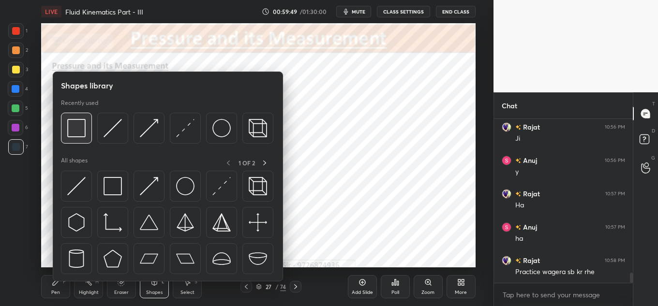
click at [75, 118] on div at bounding box center [76, 128] width 31 height 31
click at [79, 121] on img at bounding box center [76, 128] width 18 height 18
click at [111, 130] on img at bounding box center [112, 128] width 18 height 18
click at [88, 128] on div at bounding box center [76, 128] width 31 height 31
click at [174, 132] on div at bounding box center [185, 128] width 31 height 31
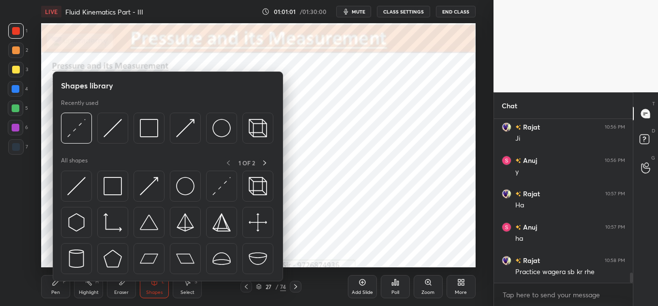
scroll to position [2482, 0]
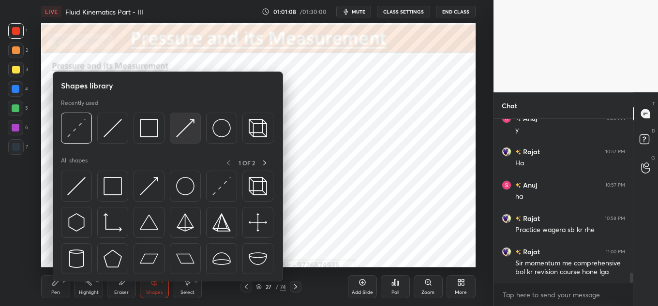
click at [177, 119] on div at bounding box center [185, 128] width 31 height 31
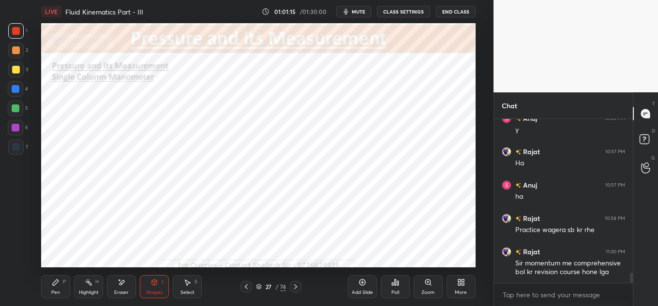
scroll to position [2491, 0]
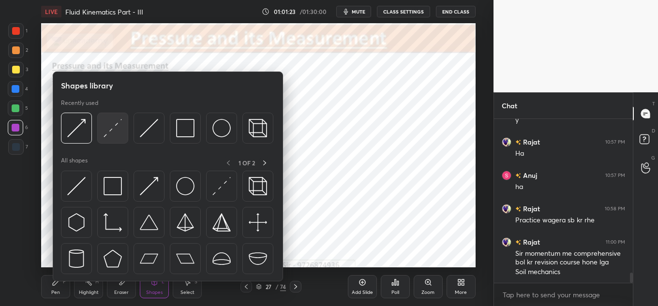
click at [124, 131] on div at bounding box center [112, 128] width 31 height 31
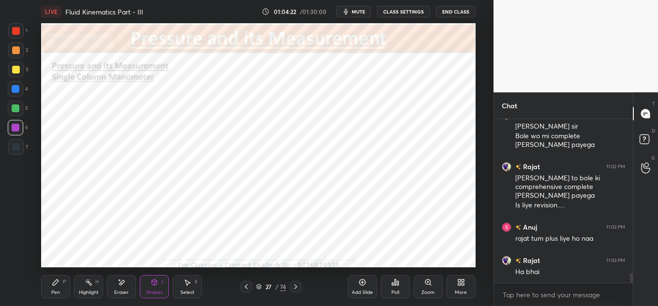
scroll to position [2704, 0]
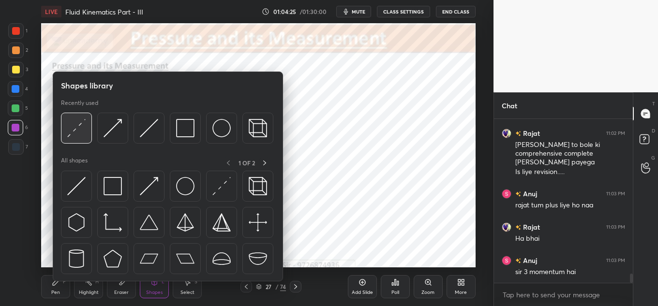
click at [83, 128] on img at bounding box center [76, 128] width 18 height 18
click at [154, 134] on img at bounding box center [149, 128] width 18 height 18
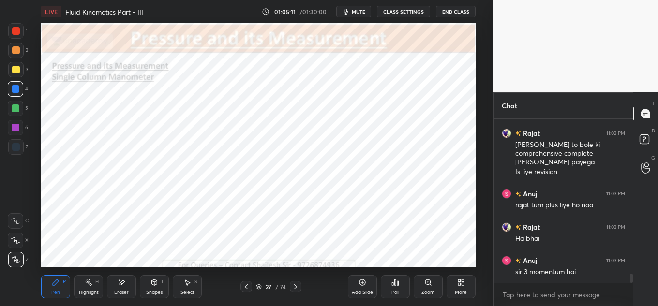
scroll to position [2737, 0]
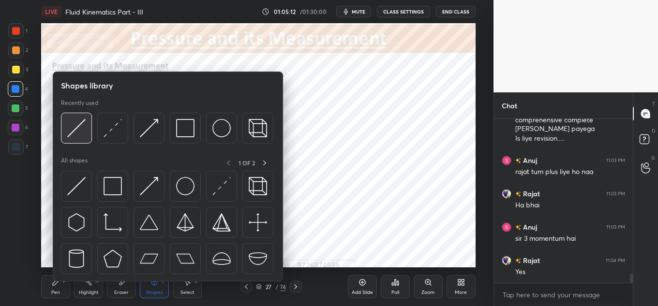
click at [83, 130] on img at bounding box center [76, 128] width 18 height 18
click at [143, 131] on img at bounding box center [149, 128] width 18 height 18
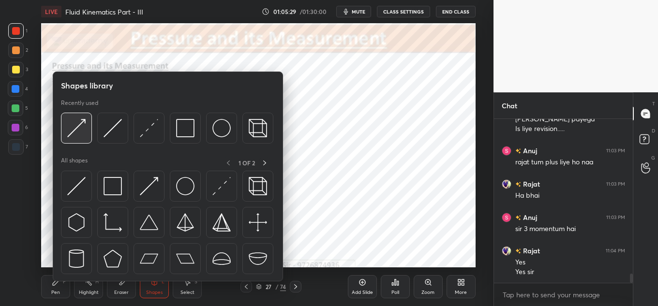
click at [74, 128] on img at bounding box center [76, 128] width 18 height 18
click at [64, 128] on div at bounding box center [76, 128] width 31 height 31
click at [100, 138] on div at bounding box center [112, 128] width 31 height 31
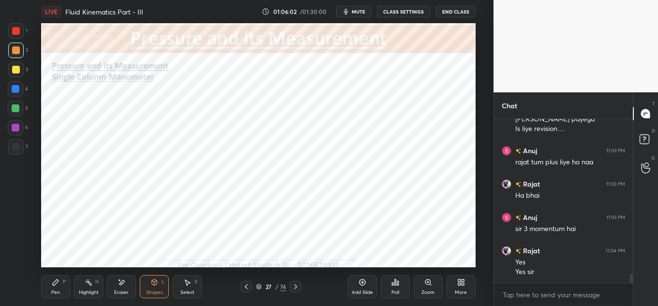
scroll to position [2789, 0]
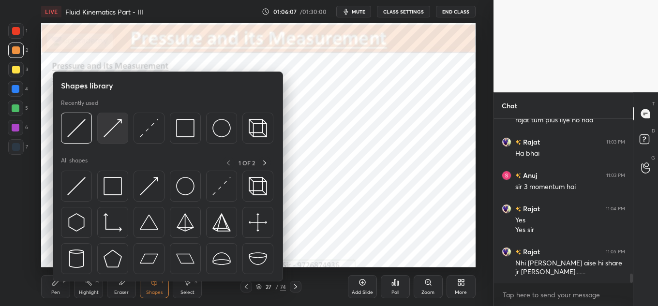
click at [112, 134] on img at bounding box center [112, 128] width 18 height 18
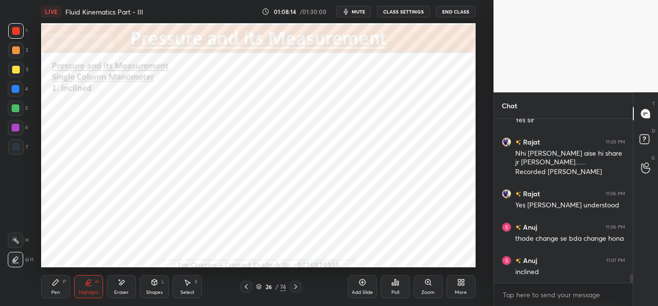
scroll to position [2908, 0]
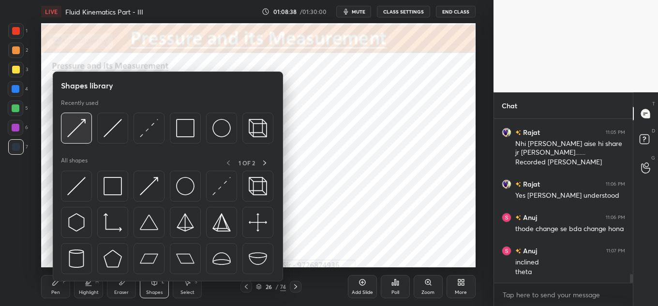
click at [74, 130] on img at bounding box center [76, 128] width 18 height 18
click at [81, 124] on img at bounding box center [76, 128] width 18 height 18
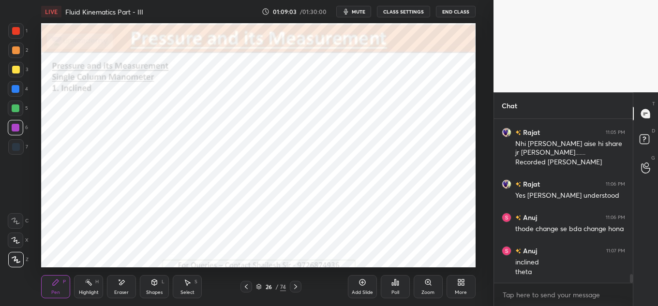
scroll to position [2942, 0]
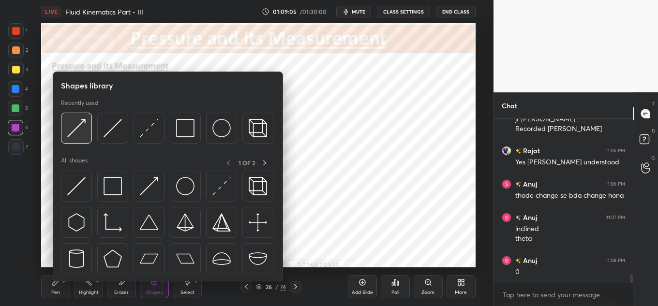
click at [73, 128] on img at bounding box center [76, 128] width 18 height 18
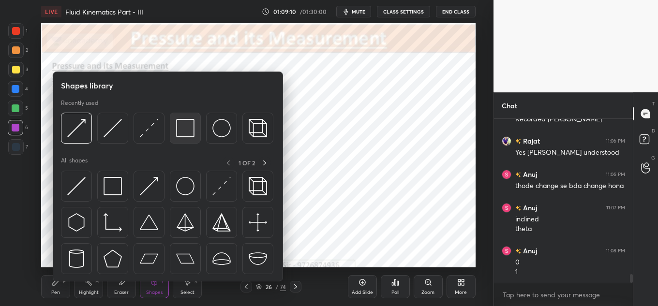
click at [176, 136] on img at bounding box center [185, 128] width 18 height 18
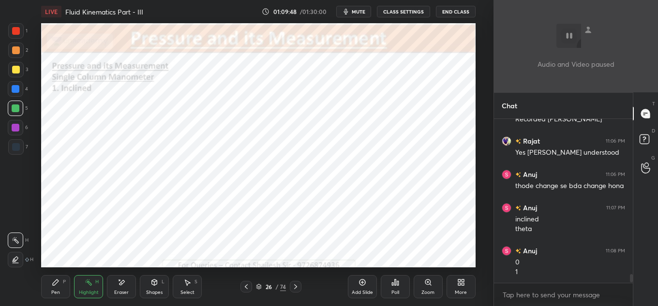
scroll to position [3051, 0]
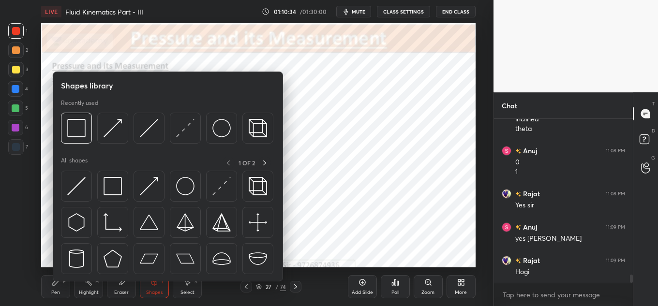
click at [166, 130] on div at bounding box center [167, 131] width 212 height 36
click at [151, 127] on img at bounding box center [149, 128] width 18 height 18
click at [75, 124] on img at bounding box center [76, 128] width 18 height 18
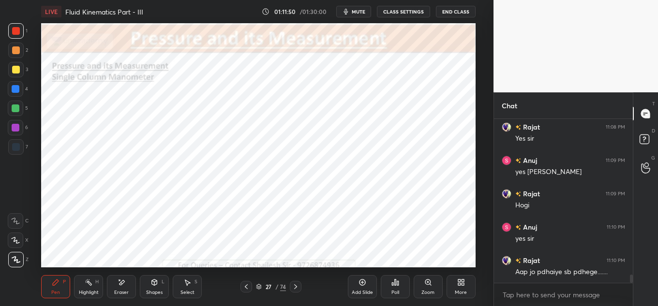
scroll to position [3151, 0]
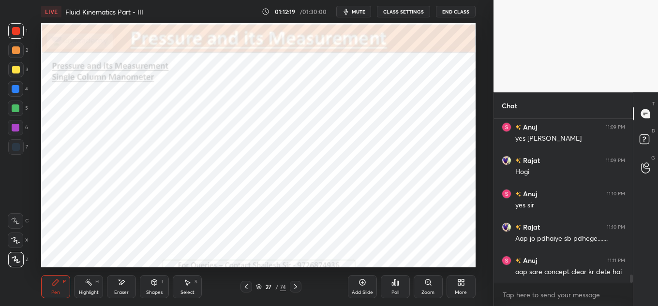
click at [294, 285] on icon at bounding box center [296, 287] width 8 height 8
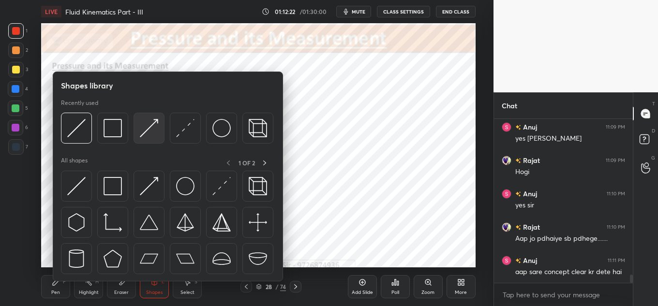
click at [142, 130] on img at bounding box center [149, 128] width 18 height 18
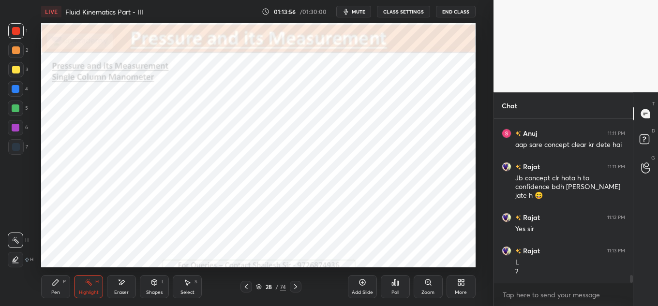
scroll to position [3288, 0]
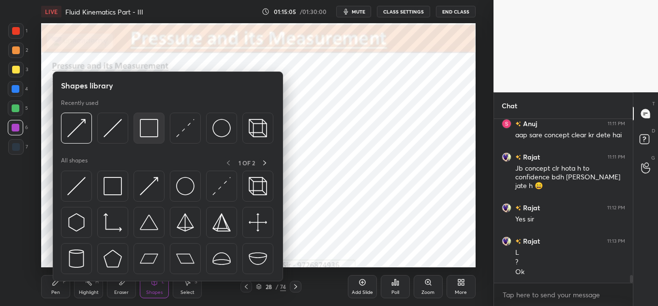
click at [160, 128] on div at bounding box center [148, 128] width 31 height 31
click at [104, 130] on img at bounding box center [112, 128] width 18 height 18
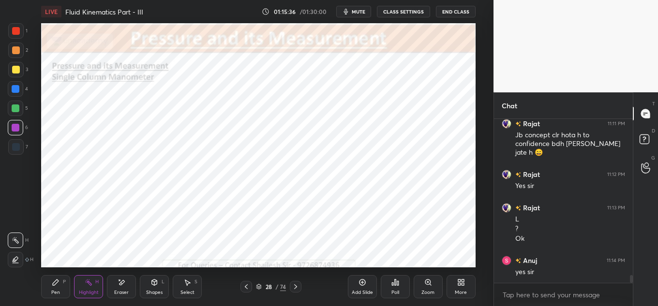
scroll to position [3355, 0]
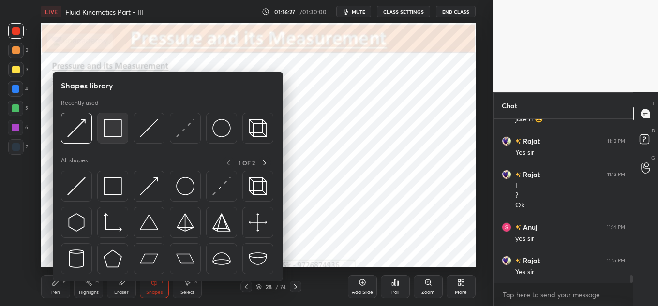
click at [121, 133] on img at bounding box center [112, 128] width 18 height 18
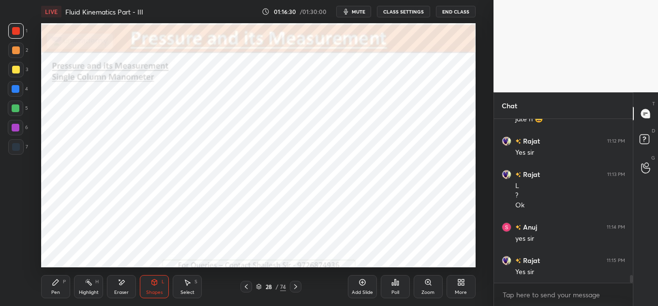
click at [79, 284] on div "Highlight H" at bounding box center [88, 286] width 29 height 23
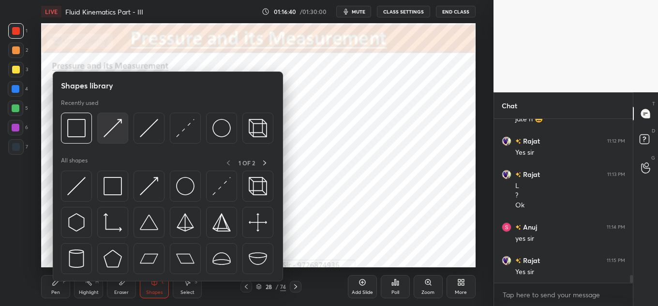
click at [110, 113] on div "Recently used" at bounding box center [167, 124] width 212 height 50
click at [108, 132] on img at bounding box center [112, 128] width 18 height 18
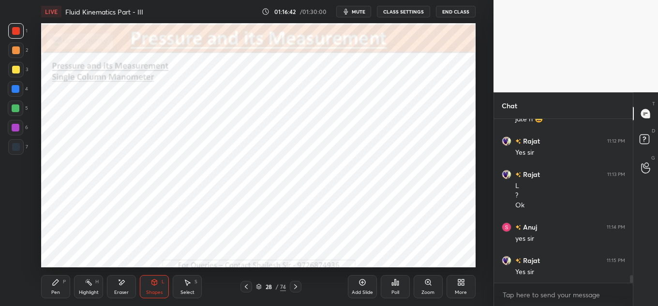
scroll to position [3388, 0]
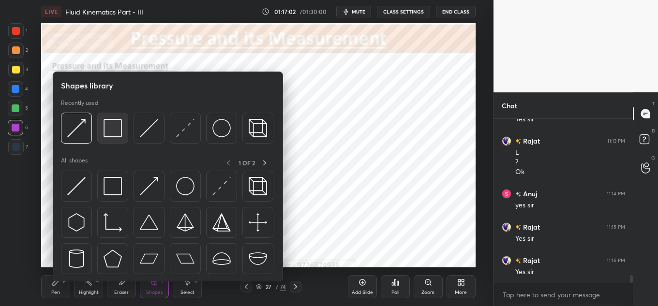
click at [118, 141] on div at bounding box center [112, 128] width 31 height 31
click at [196, 124] on div at bounding box center [185, 128] width 31 height 31
click at [200, 122] on div at bounding box center [185, 128] width 31 height 31
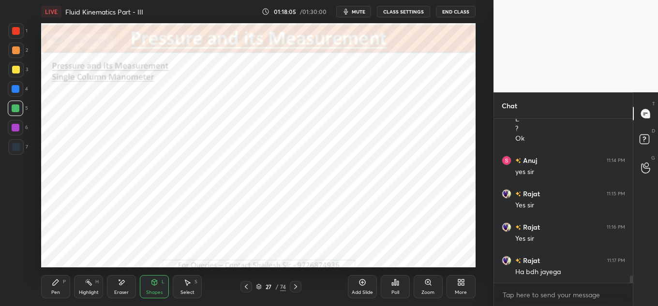
scroll to position [3455, 0]
drag, startPoint x: 91, startPoint y: 288, endPoint x: 115, endPoint y: 279, distance: 24.8
click at [91, 288] on div "Highlight H" at bounding box center [88, 286] width 29 height 23
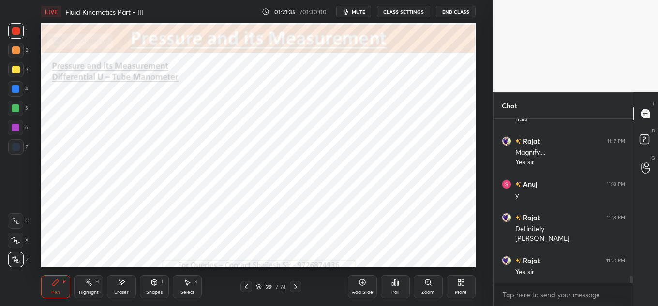
scroll to position [3641, 0]
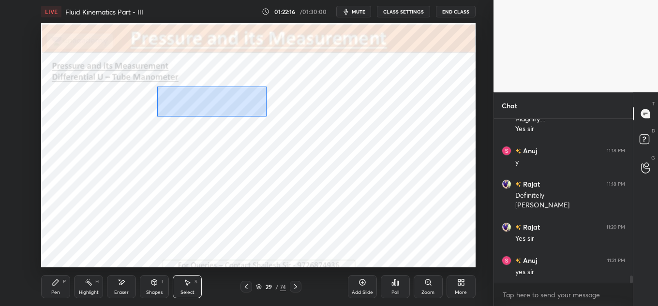
drag, startPoint x: 157, startPoint y: 87, endPoint x: 249, endPoint y: 116, distance: 96.8
click at [264, 115] on div "0 ° Undo Copy Paste here Duplicate Duplicate to new slide Delete" at bounding box center [258, 145] width 434 height 244
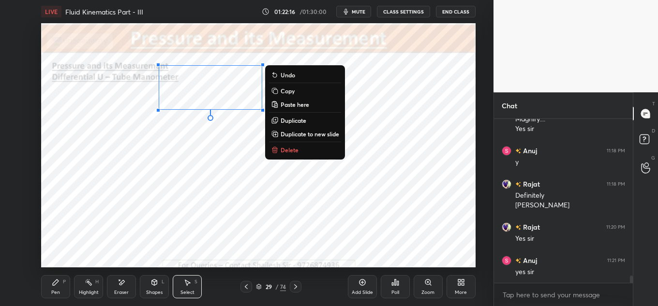
click at [182, 134] on div "0 ° Undo Copy Paste here Duplicate Duplicate to new slide Delete" at bounding box center [258, 145] width 434 height 244
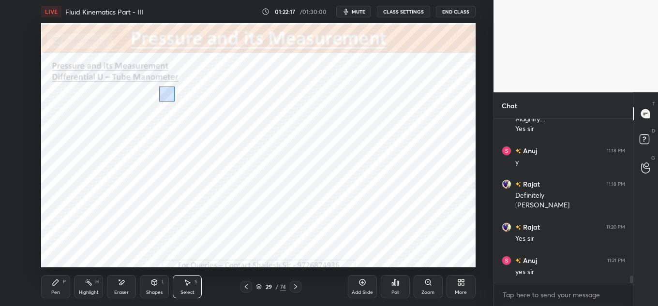
drag, startPoint x: 160, startPoint y: 88, endPoint x: 188, endPoint y: 110, distance: 35.8
click at [188, 110] on div "0 ° Undo Copy Paste here Duplicate Duplicate to new slide Delete" at bounding box center [258, 145] width 434 height 244
click at [175, 100] on div "0 ° Undo Copy Paste here Duplicate Duplicate to new slide Delete" at bounding box center [258, 145] width 434 height 244
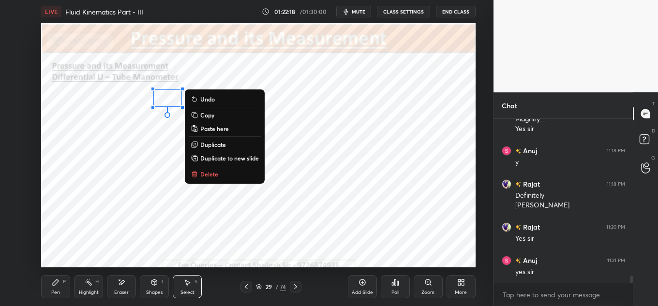
click at [176, 128] on div "0 ° Undo Copy Paste here Duplicate Duplicate to new slide Delete" at bounding box center [258, 145] width 434 height 244
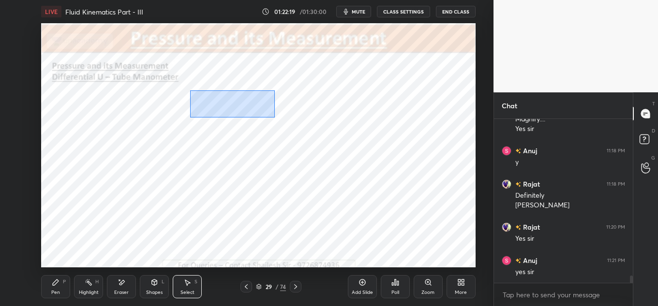
drag, startPoint x: 189, startPoint y: 90, endPoint x: 249, endPoint y: 103, distance: 61.8
click at [274, 117] on div "0 ° Undo Copy Paste here Duplicate Duplicate to new slide Delete" at bounding box center [258, 145] width 434 height 244
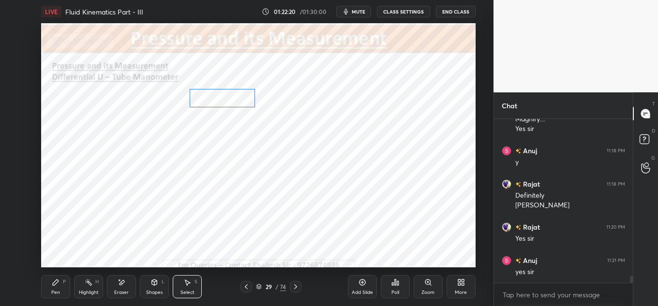
click at [237, 101] on div "0 ° Undo Copy Paste here Duplicate Duplicate to new slide Delete" at bounding box center [258, 145] width 434 height 244
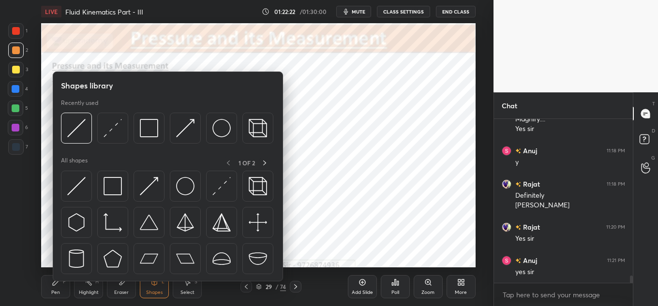
click at [59, 133] on div "Shapes library Recently used All shapes 1 OF 2" at bounding box center [168, 177] width 230 height 210
click at [78, 128] on img at bounding box center [76, 128] width 18 height 18
click at [218, 121] on img at bounding box center [221, 128] width 18 height 18
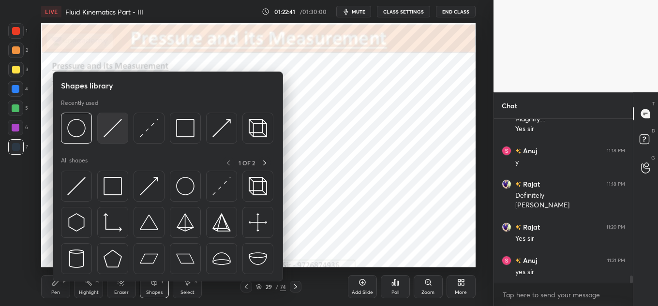
click at [114, 128] on img at bounding box center [112, 128] width 18 height 18
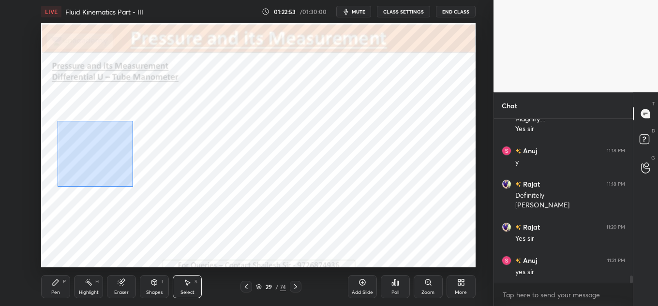
drag, startPoint x: 58, startPoint y: 121, endPoint x: 239, endPoint y: 220, distance: 206.4
click at [249, 234] on div "0 ° Undo Copy Paste here Duplicate Duplicate to new slide Delete" at bounding box center [258, 145] width 434 height 244
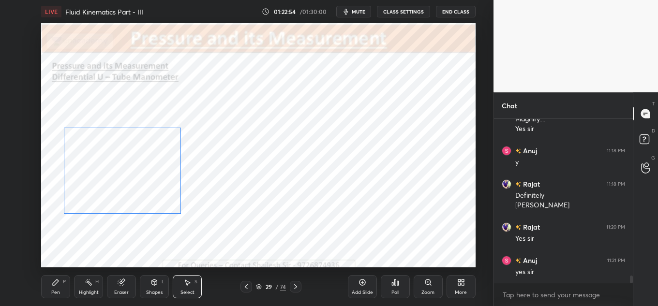
click at [168, 190] on div "0 ° Undo Copy Paste here Duplicate Duplicate to new slide Delete" at bounding box center [258, 145] width 434 height 244
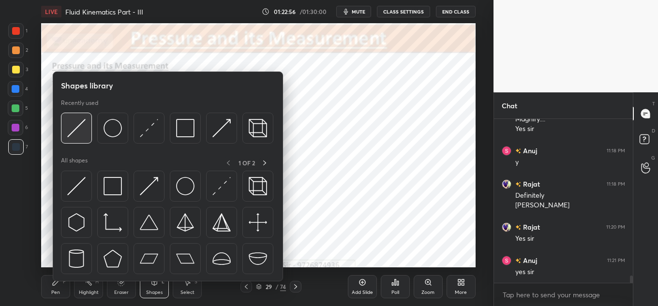
click at [85, 132] on img at bounding box center [76, 128] width 18 height 18
click at [118, 128] on img at bounding box center [112, 128] width 18 height 18
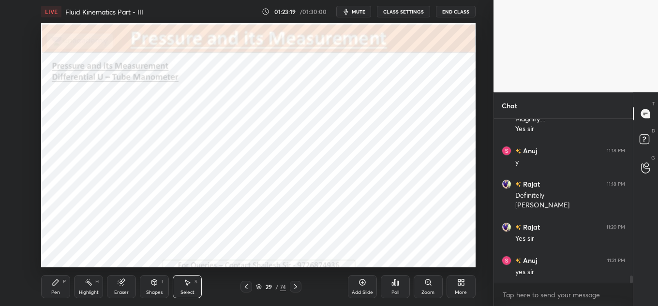
drag, startPoint x: 270, startPoint y: 159, endPoint x: 275, endPoint y: 161, distance: 5.4
click at [275, 163] on div "0 ° Undo Copy Paste here Duplicate Duplicate to new slide Delete" at bounding box center [258, 145] width 434 height 244
drag, startPoint x: 254, startPoint y: 128, endPoint x: 250, endPoint y: 123, distance: 6.2
click at [250, 123] on div "0 ° Undo Copy Paste here Duplicate Duplicate to new slide Delete" at bounding box center [258, 145] width 434 height 244
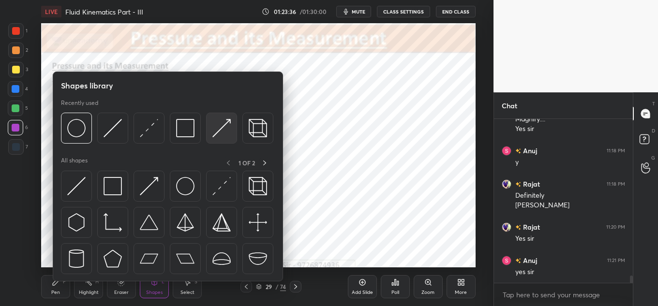
click at [211, 131] on div at bounding box center [221, 128] width 31 height 31
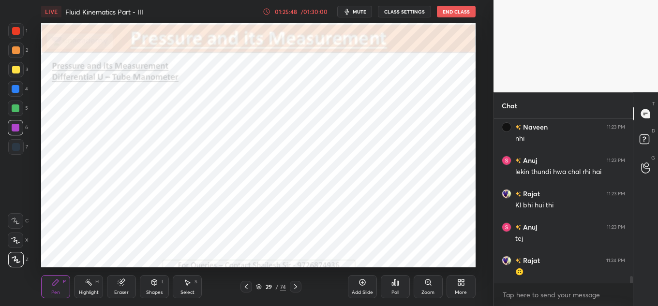
scroll to position [3908, 0]
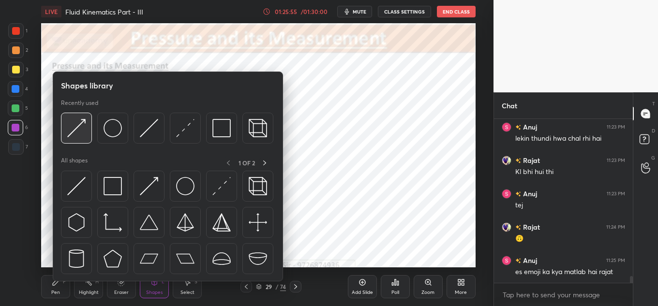
click at [78, 128] on img at bounding box center [76, 128] width 18 height 18
click at [186, 134] on img at bounding box center [185, 128] width 18 height 18
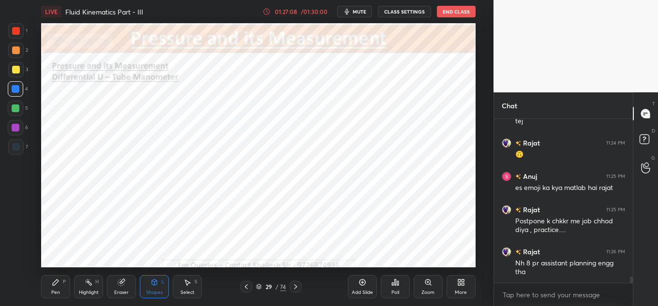
scroll to position [4002, 0]
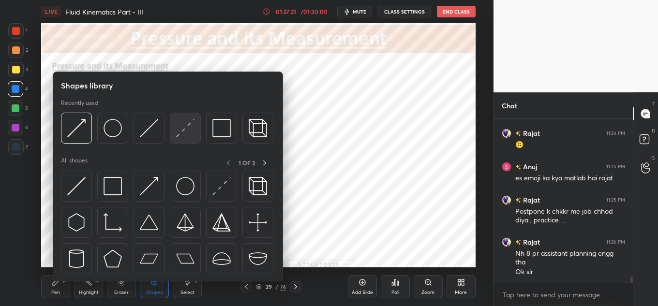
click at [188, 134] on img at bounding box center [185, 128] width 18 height 18
click at [73, 136] on img at bounding box center [76, 128] width 18 height 18
click at [194, 140] on div at bounding box center [185, 128] width 31 height 31
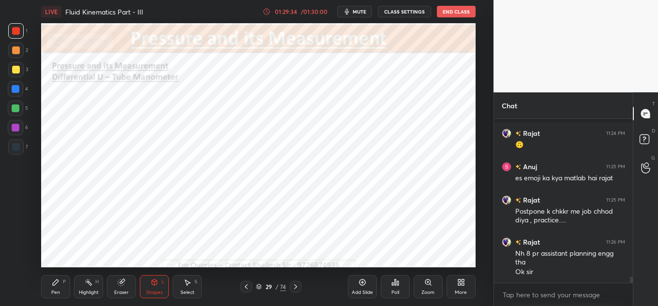
scroll to position [4053, 0]
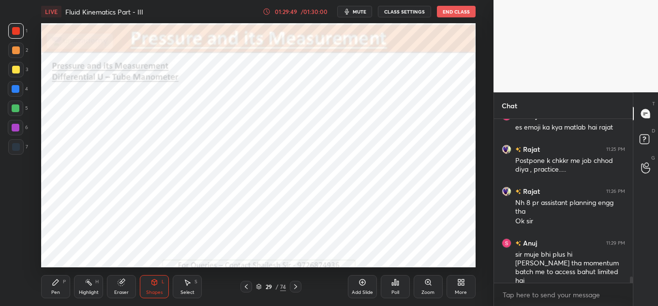
click at [88, 290] on div "Highlight" at bounding box center [89, 292] width 20 height 5
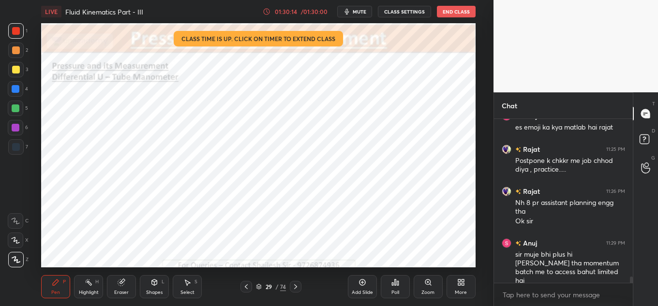
scroll to position [4062, 0]
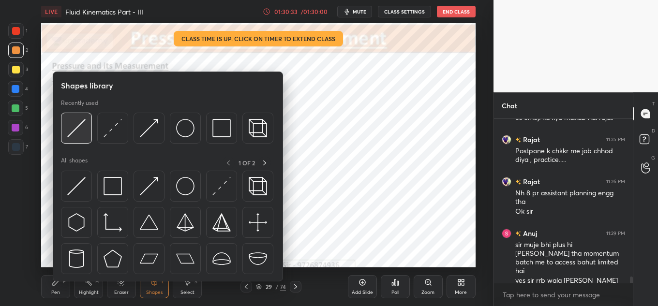
click at [66, 117] on div at bounding box center [76, 128] width 31 height 31
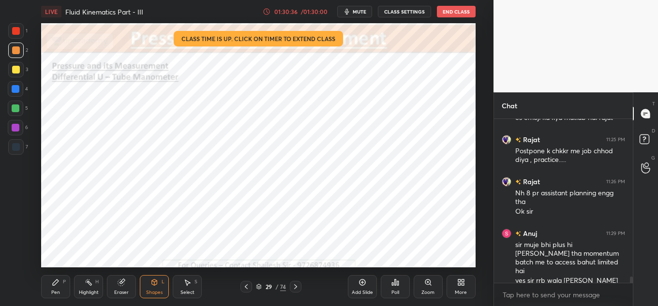
drag, startPoint x: 148, startPoint y: 293, endPoint x: 149, endPoint y: 286, distance: 7.3
click at [148, 290] on div "Shapes" at bounding box center [154, 292] width 16 height 5
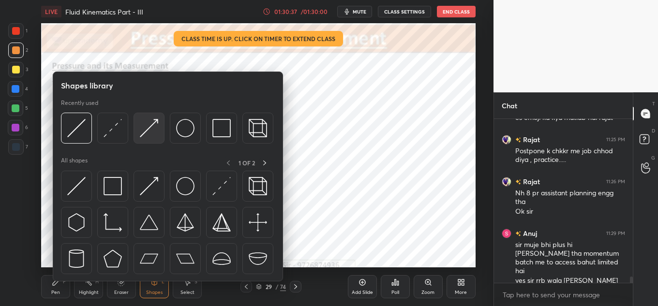
click at [149, 138] on div at bounding box center [148, 128] width 31 height 31
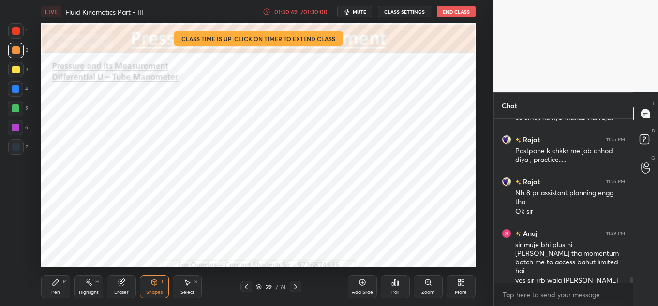
scroll to position [4096, 0]
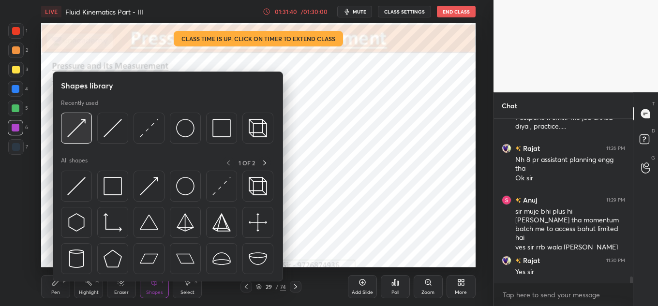
click at [80, 132] on img at bounding box center [76, 128] width 18 height 18
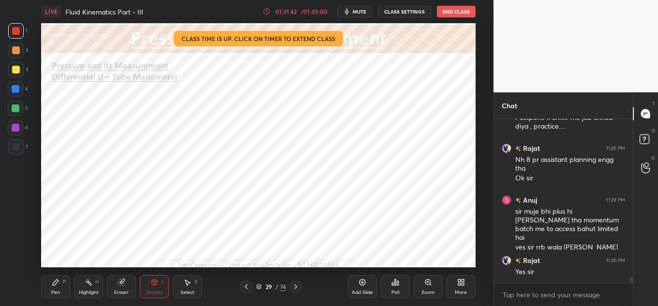
click at [161, 287] on div "Shapes L" at bounding box center [154, 286] width 29 height 23
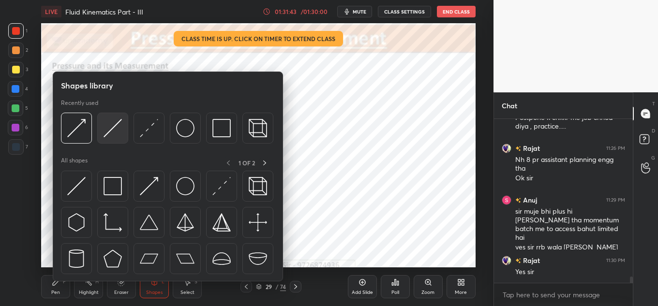
click at [119, 127] on img at bounding box center [112, 128] width 18 height 18
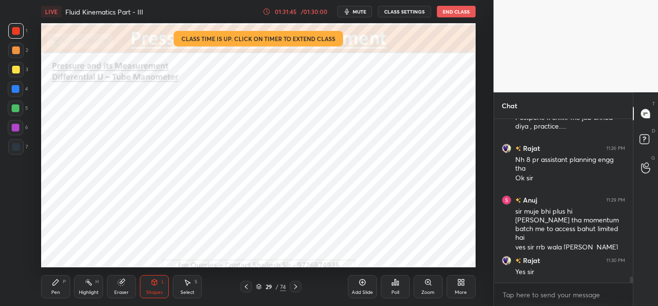
click at [159, 280] on div "Shapes L" at bounding box center [154, 286] width 29 height 23
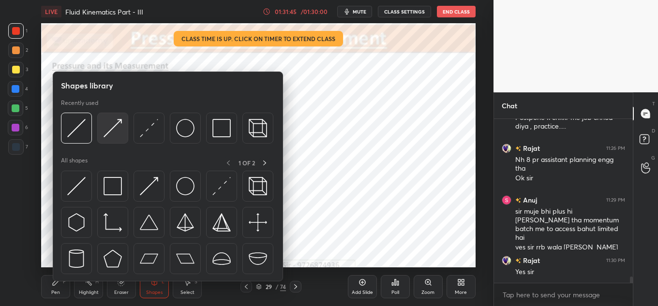
click at [118, 134] on img at bounding box center [112, 128] width 18 height 18
click at [79, 120] on img at bounding box center [76, 128] width 18 height 18
click at [109, 129] on img at bounding box center [112, 128] width 18 height 18
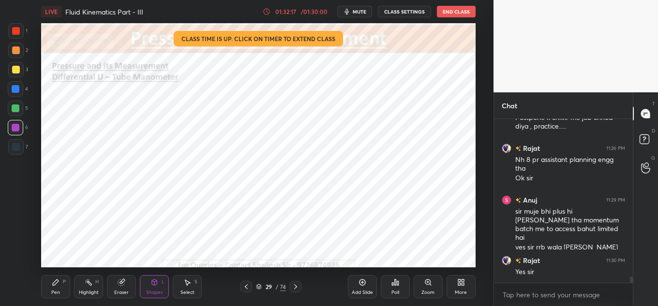
click at [154, 290] on div "Shapes" at bounding box center [154, 292] width 16 height 5
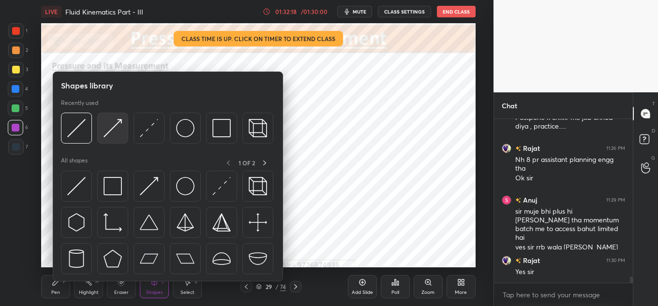
click at [115, 130] on img at bounding box center [112, 128] width 18 height 18
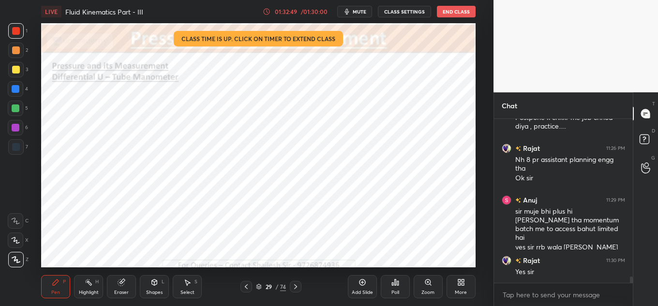
click at [153, 290] on div "Shapes" at bounding box center [154, 292] width 16 height 5
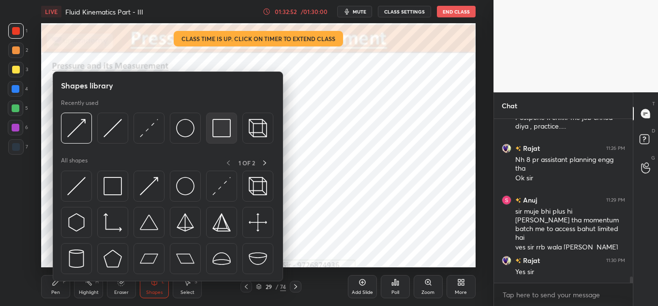
click at [229, 132] on img at bounding box center [221, 128] width 18 height 18
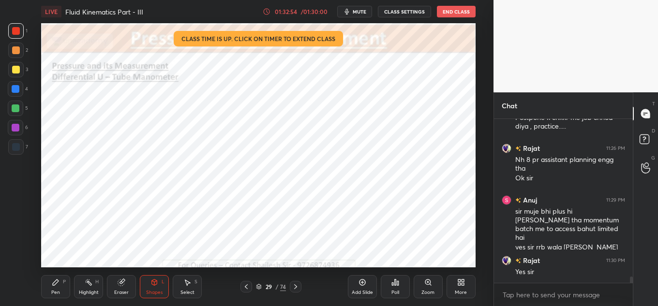
click at [96, 291] on div "Highlight" at bounding box center [89, 292] width 20 height 5
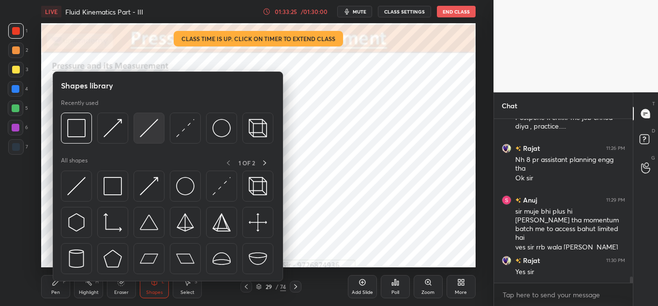
click at [137, 128] on div at bounding box center [148, 128] width 31 height 31
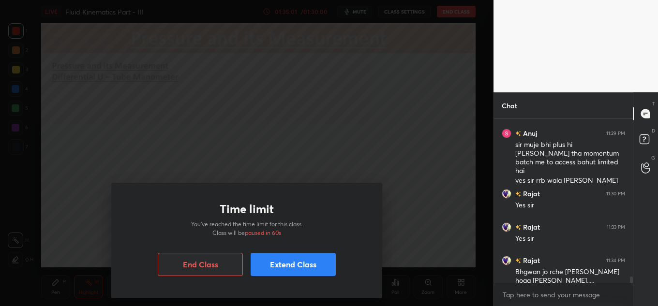
scroll to position [4213, 0]
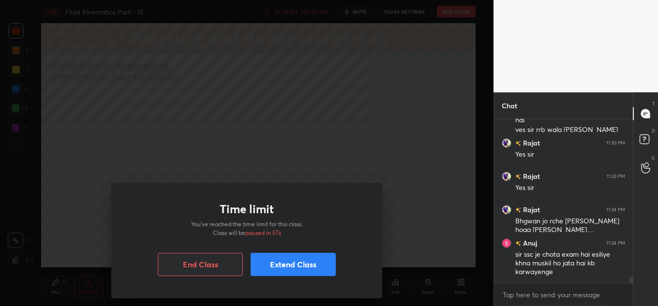
click at [307, 264] on button "Extend Class" at bounding box center [292, 264] width 85 height 23
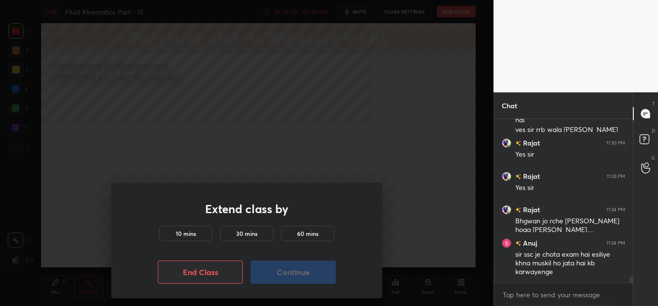
click at [207, 240] on div "10 mins" at bounding box center [185, 233] width 53 height 15
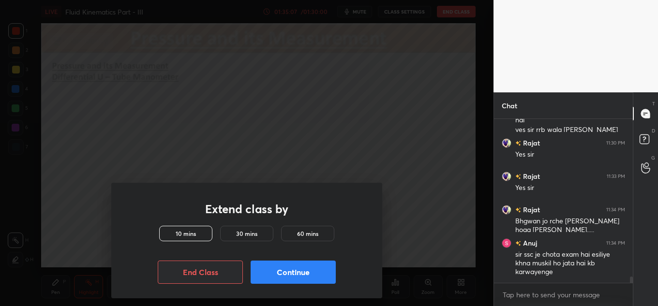
click at [295, 275] on button "Continue" at bounding box center [292, 272] width 85 height 23
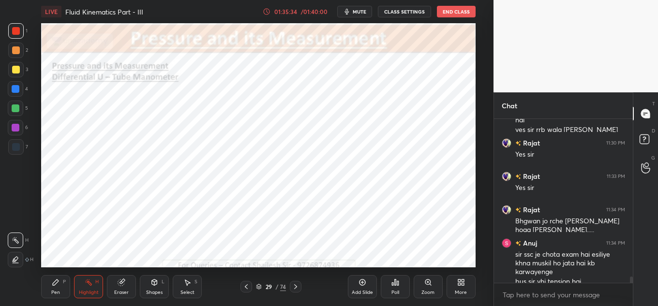
scroll to position [4223, 0]
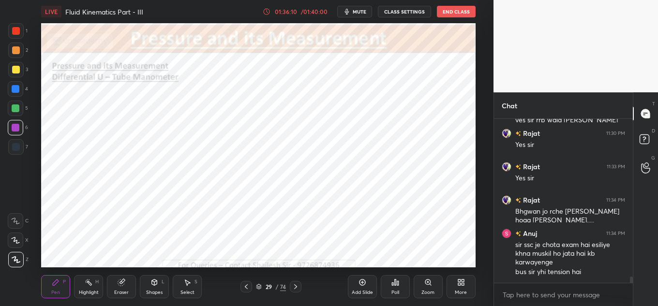
click at [353, 281] on div "Add Slide" at bounding box center [362, 286] width 29 height 23
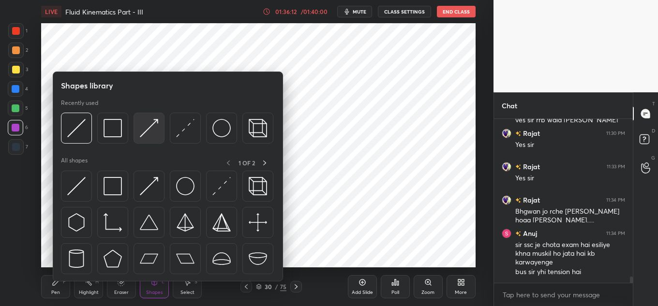
click at [141, 123] on img at bounding box center [149, 128] width 18 height 18
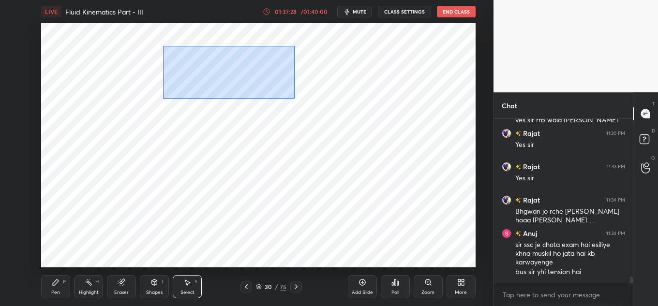
drag, startPoint x: 162, startPoint y: 47, endPoint x: 301, endPoint y: 86, distance: 144.1
click at [302, 88] on div "0 ° Undo Copy Paste here Duplicate Duplicate to new slide Delete" at bounding box center [258, 145] width 434 height 244
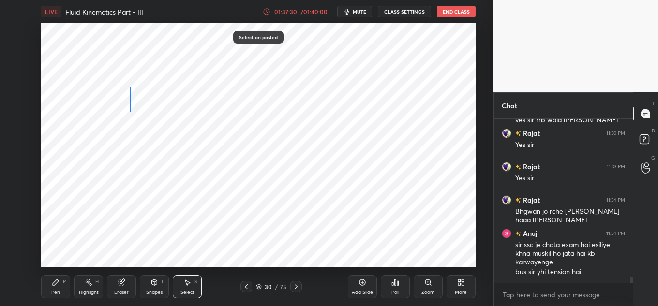
drag, startPoint x: 239, startPoint y: 85, endPoint x: 205, endPoint y: 101, distance: 36.8
click at [205, 101] on div "0 ° Undo Copy Paste here Duplicate Duplicate to new slide Delete" at bounding box center [258, 145] width 434 height 244
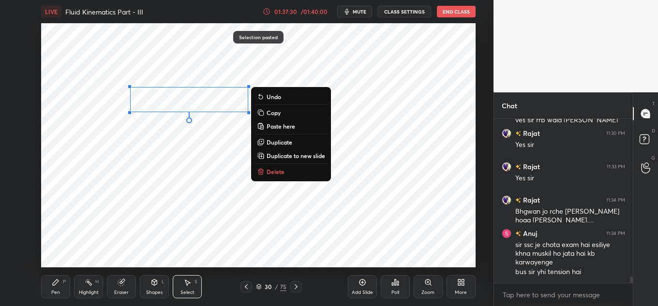
click at [206, 121] on div "0 ° Undo Copy Paste here Duplicate Duplicate to new slide Delete" at bounding box center [258, 145] width 434 height 244
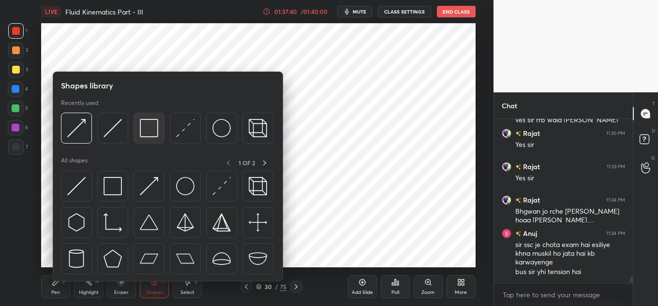
click at [137, 120] on div at bounding box center [148, 128] width 31 height 31
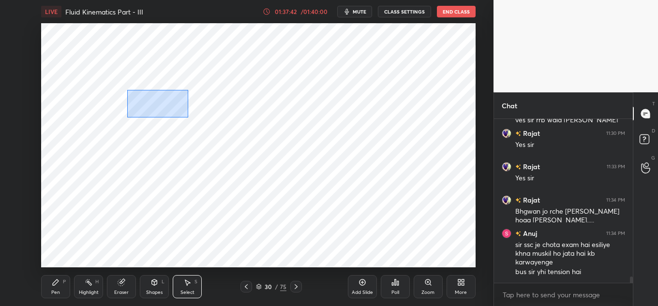
drag, startPoint x: 135, startPoint y: 102, endPoint x: 190, endPoint y: 115, distance: 56.5
click at [190, 115] on div "0 ° Undo Copy Paste here Duplicate Duplicate to new slide Delete" at bounding box center [258, 145] width 434 height 244
click at [177, 108] on div "0 ° Undo Copy Paste here Duplicate Duplicate to new slide Delete" at bounding box center [258, 145] width 434 height 244
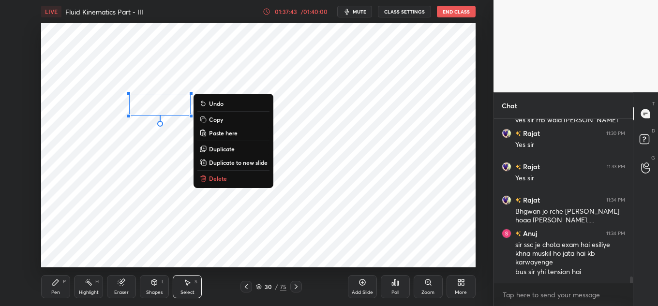
click at [171, 129] on div "0 ° Undo Copy Paste here Duplicate Duplicate to new slide Delete" at bounding box center [258, 145] width 434 height 244
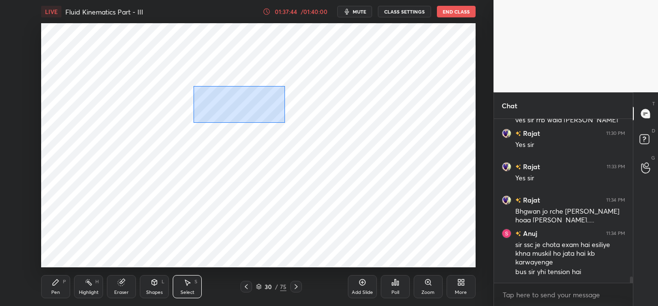
drag, startPoint x: 193, startPoint y: 86, endPoint x: 305, endPoint y: 115, distance: 115.3
click at [305, 115] on div "0 ° Undo Copy Paste here Duplicate Duplicate to new slide Delete" at bounding box center [258, 145] width 434 height 244
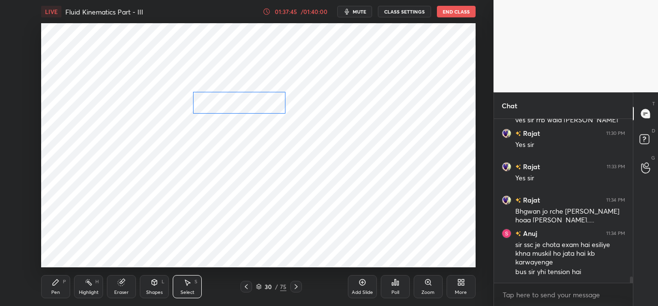
drag, startPoint x: 269, startPoint y: 94, endPoint x: 264, endPoint y: 100, distance: 7.6
click at [264, 100] on div "0 ° Undo Copy Paste here Duplicate Duplicate to new slide Delete" at bounding box center [258, 145] width 434 height 244
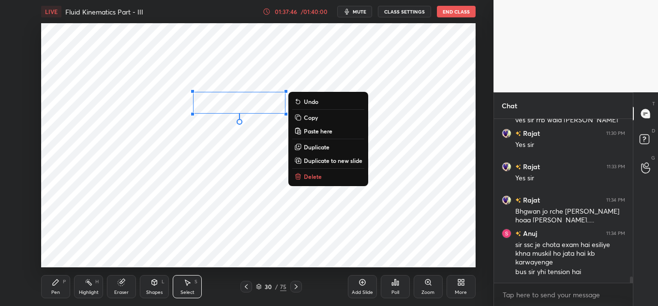
click at [159, 280] on div "Shapes L" at bounding box center [154, 286] width 29 height 23
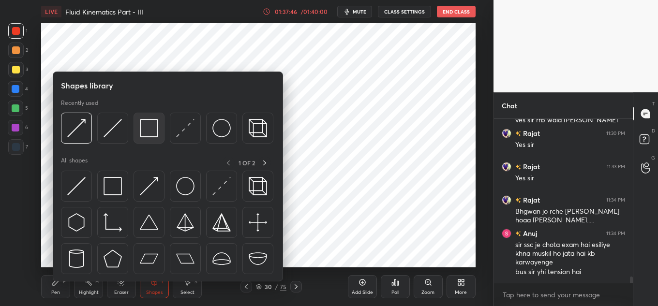
click at [153, 122] on img at bounding box center [149, 128] width 18 height 18
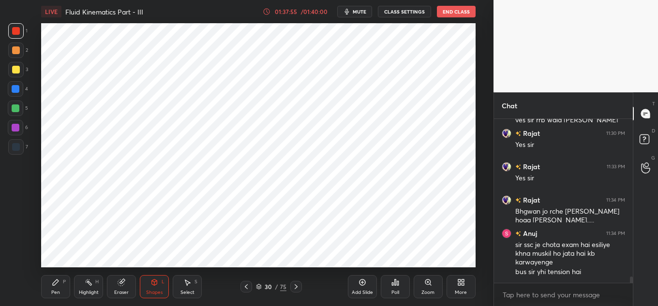
click at [366, 12] on span "mute" at bounding box center [359, 11] width 14 height 7
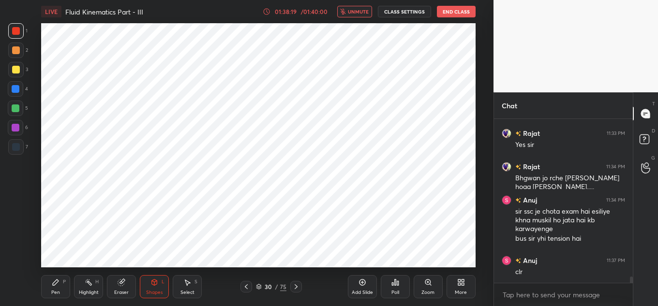
click at [363, 15] on button "unmute" at bounding box center [354, 12] width 35 height 12
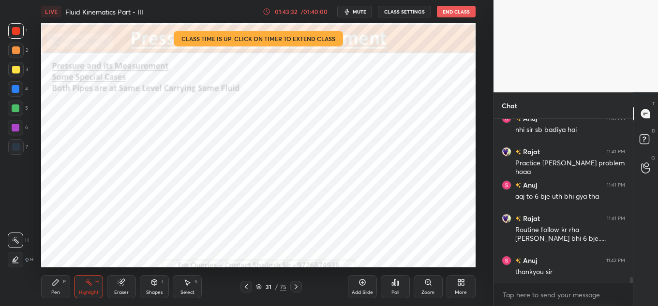
scroll to position [4508, 0]
